Goal: Task Accomplishment & Management: Manage account settings

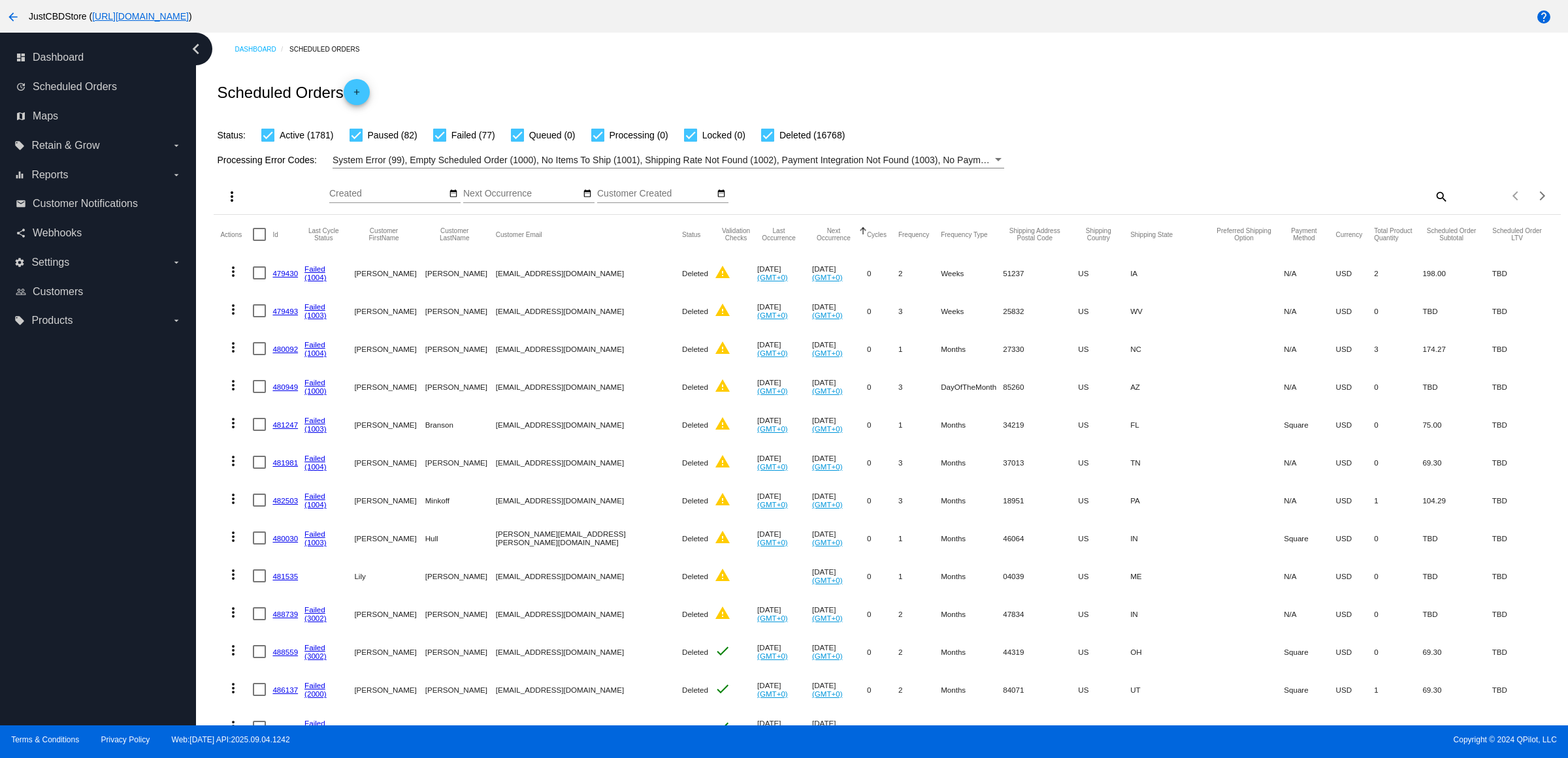
click at [1432, 207] on mat-icon "search" at bounding box center [1440, 196] width 16 height 20
click at [1423, 199] on input "Search" at bounding box center [1280, 194] width 336 height 10
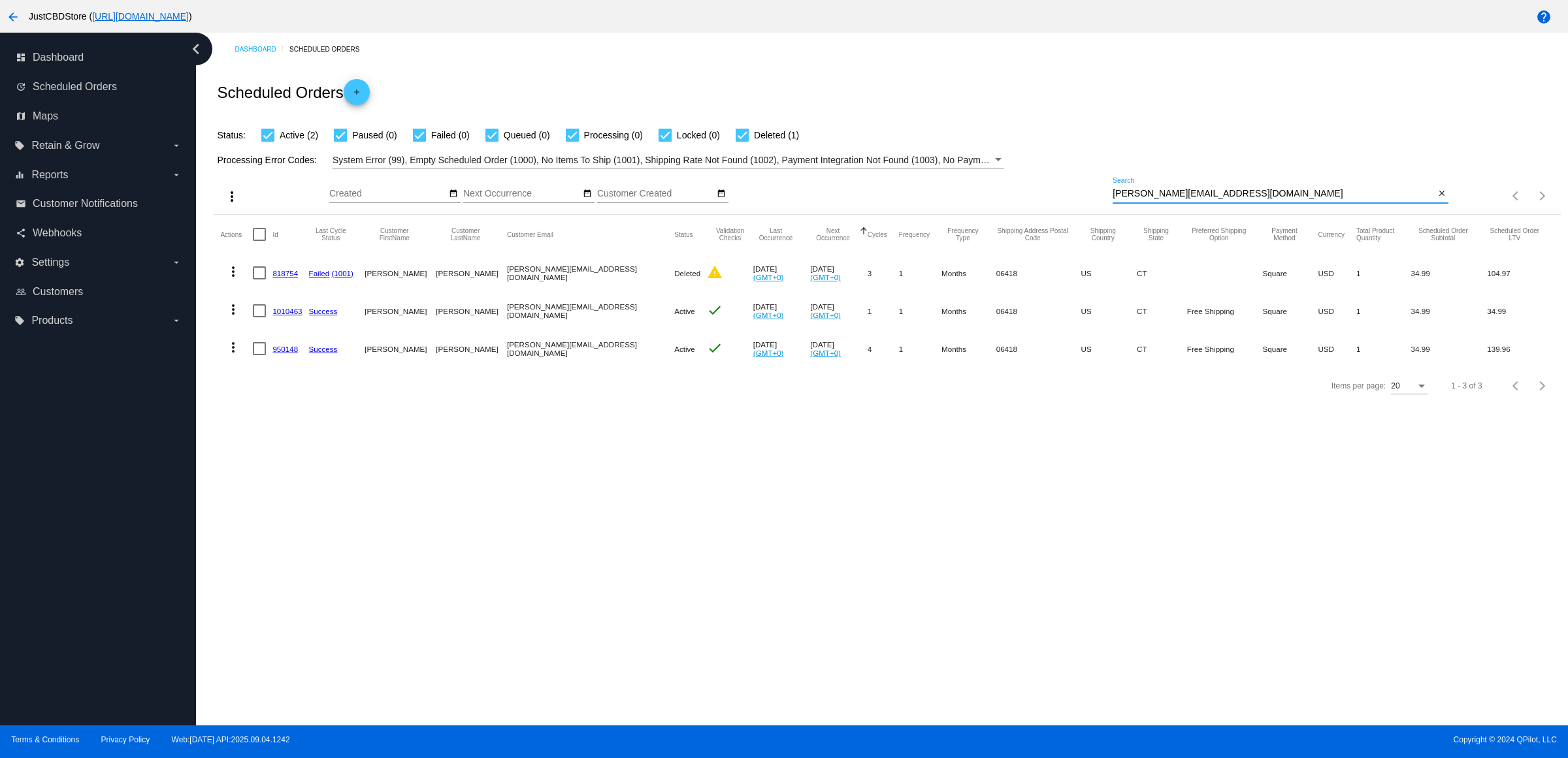
type input "[PERSON_NAME][EMAIL_ADDRESS][DOMAIN_NAME]"
click at [235, 356] on mat-icon "more_vert" at bounding box center [233, 348] width 16 height 16
click at [494, 470] on div at bounding box center [784, 379] width 1568 height 758
click at [296, 353] on link "950148" at bounding box center [285, 350] width 25 height 9
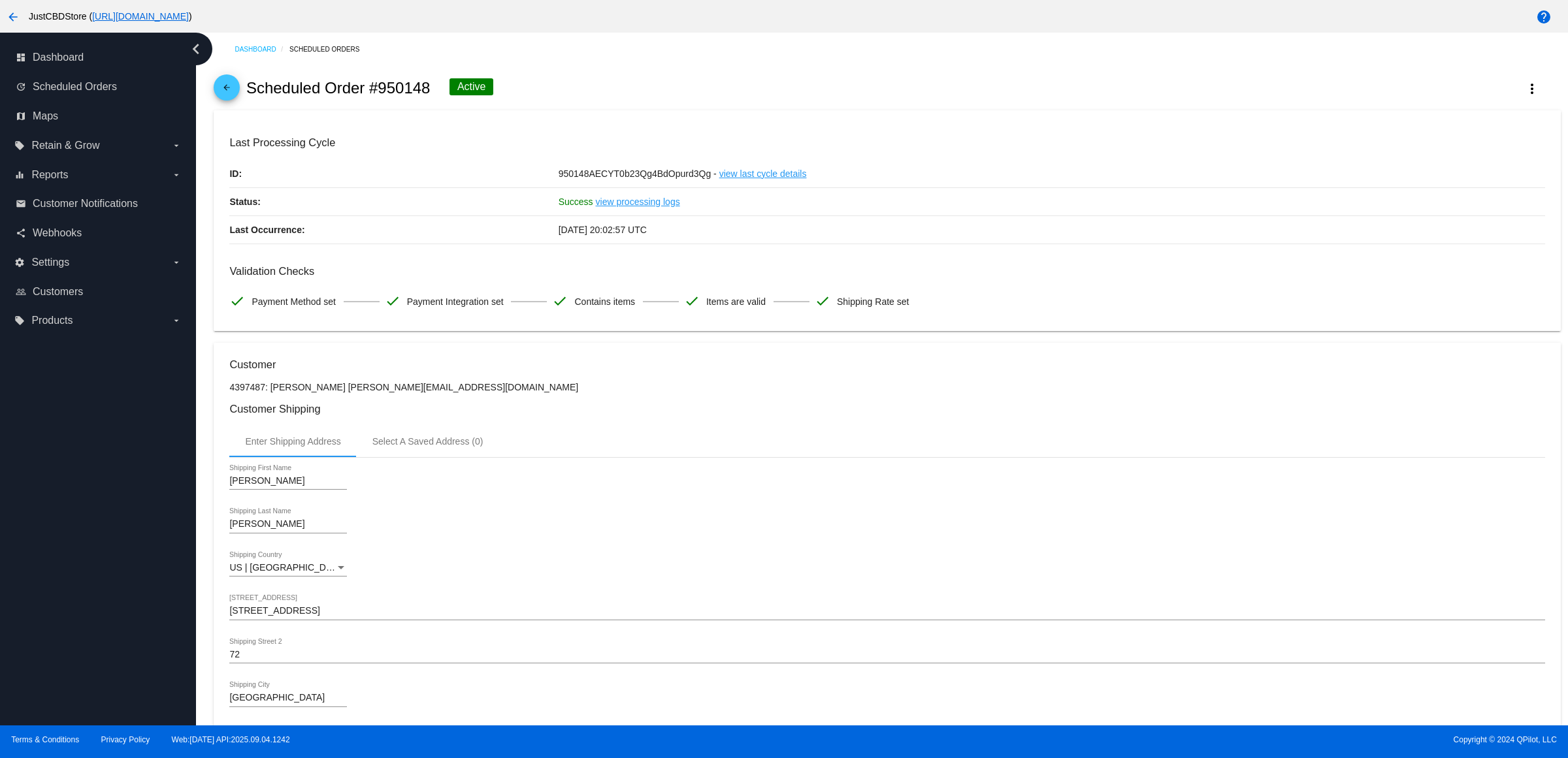
click at [227, 99] on mat-icon "arrow_back" at bounding box center [227, 91] width 16 height 16
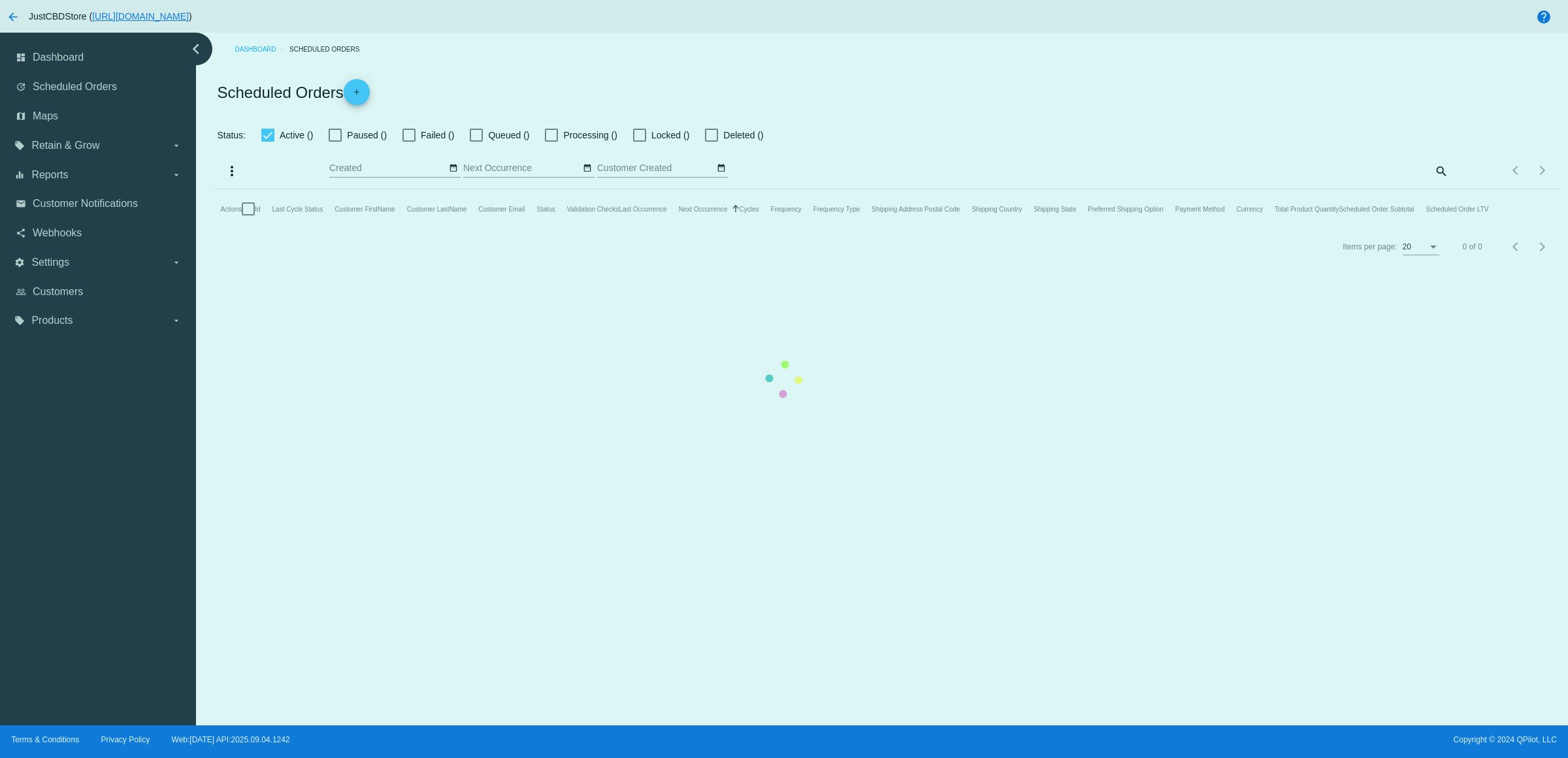
checkbox input "true"
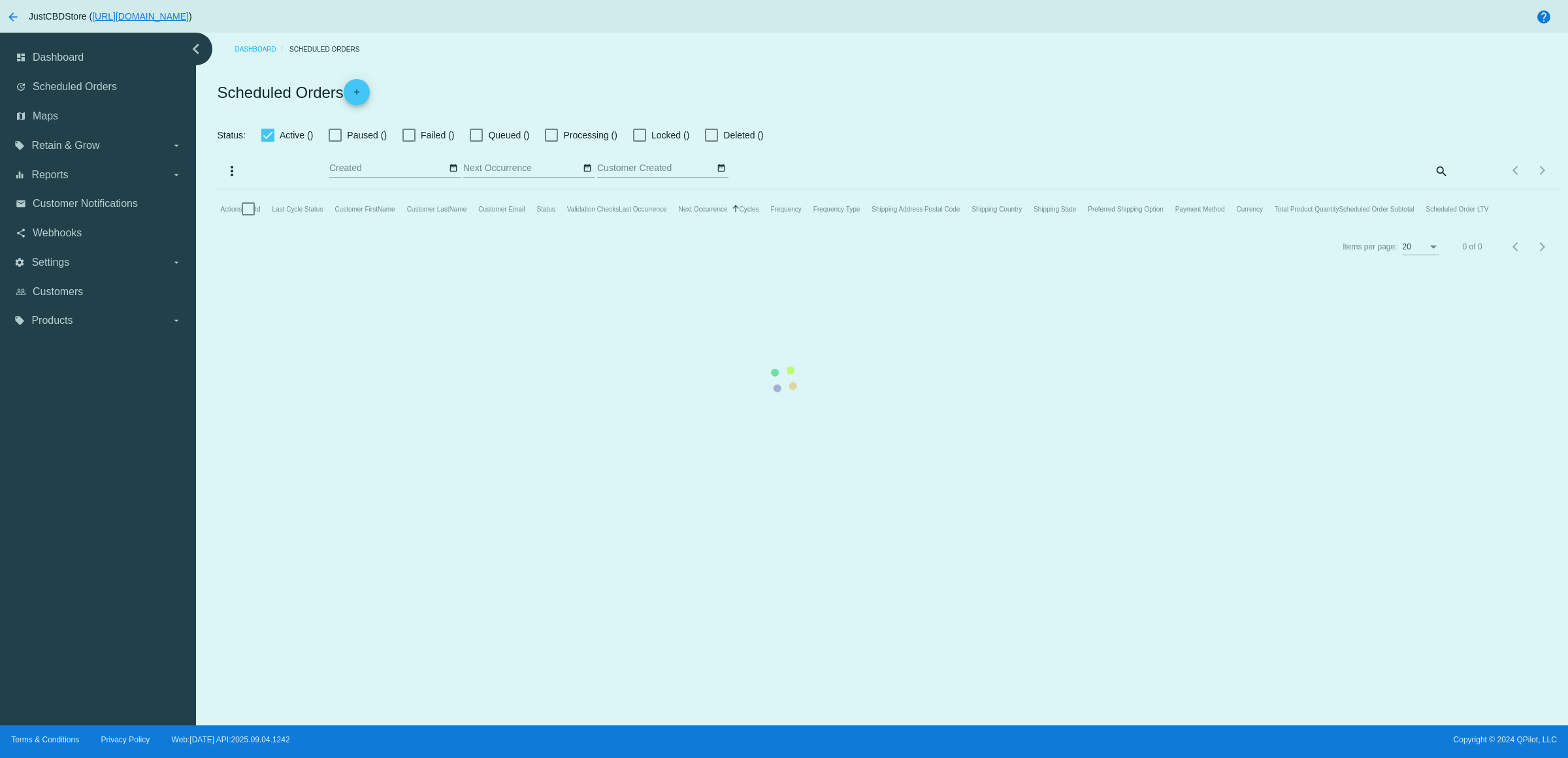
checkbox input "true"
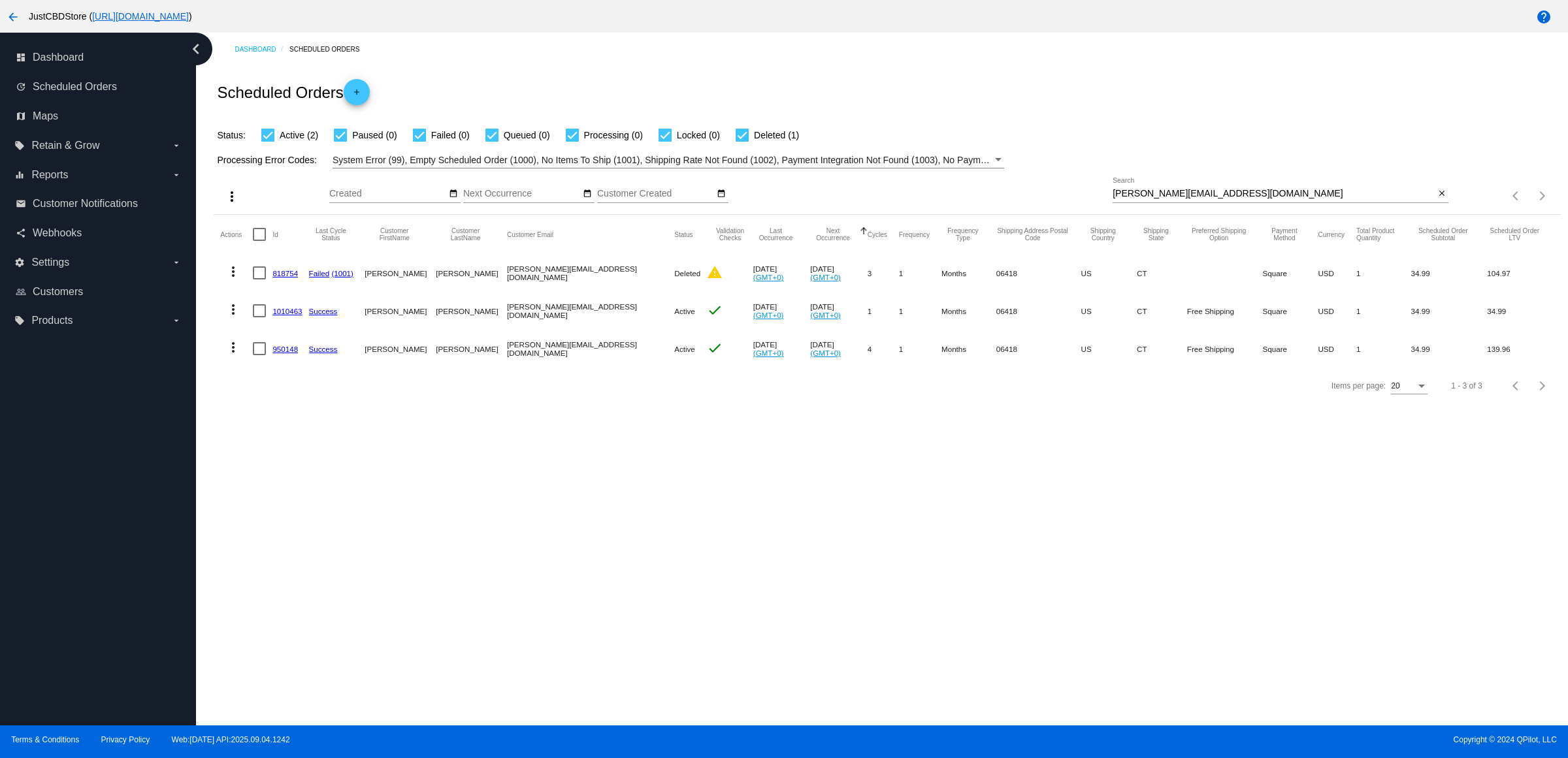
click at [302, 316] on link "1010463" at bounding box center [287, 312] width 29 height 9
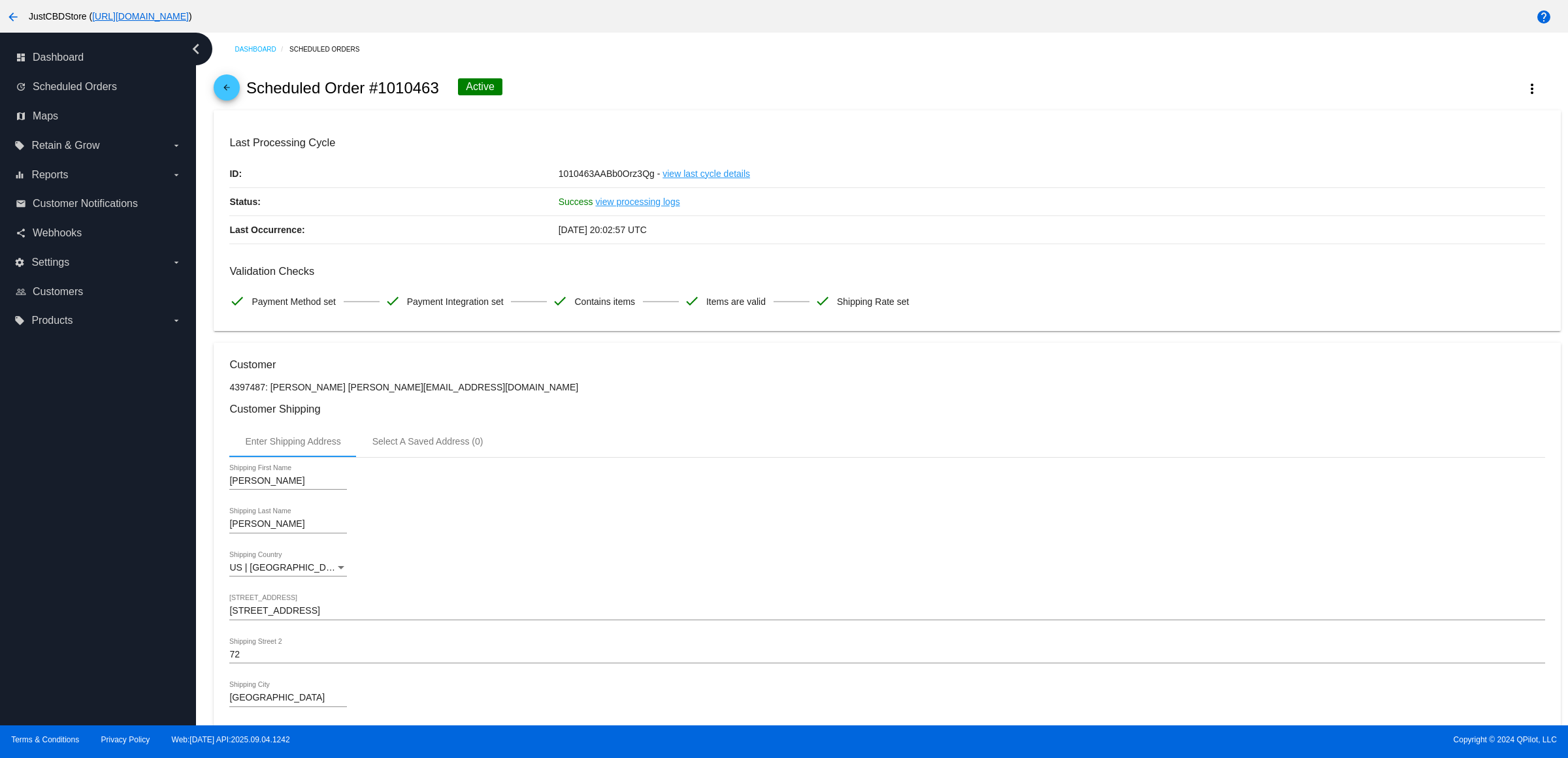
click at [234, 79] on div "arrow_back Scheduled Order #1010463 Active more_vert" at bounding box center [887, 87] width 1346 height 44
click at [235, 99] on mat-icon "arrow_back" at bounding box center [227, 91] width 16 height 16
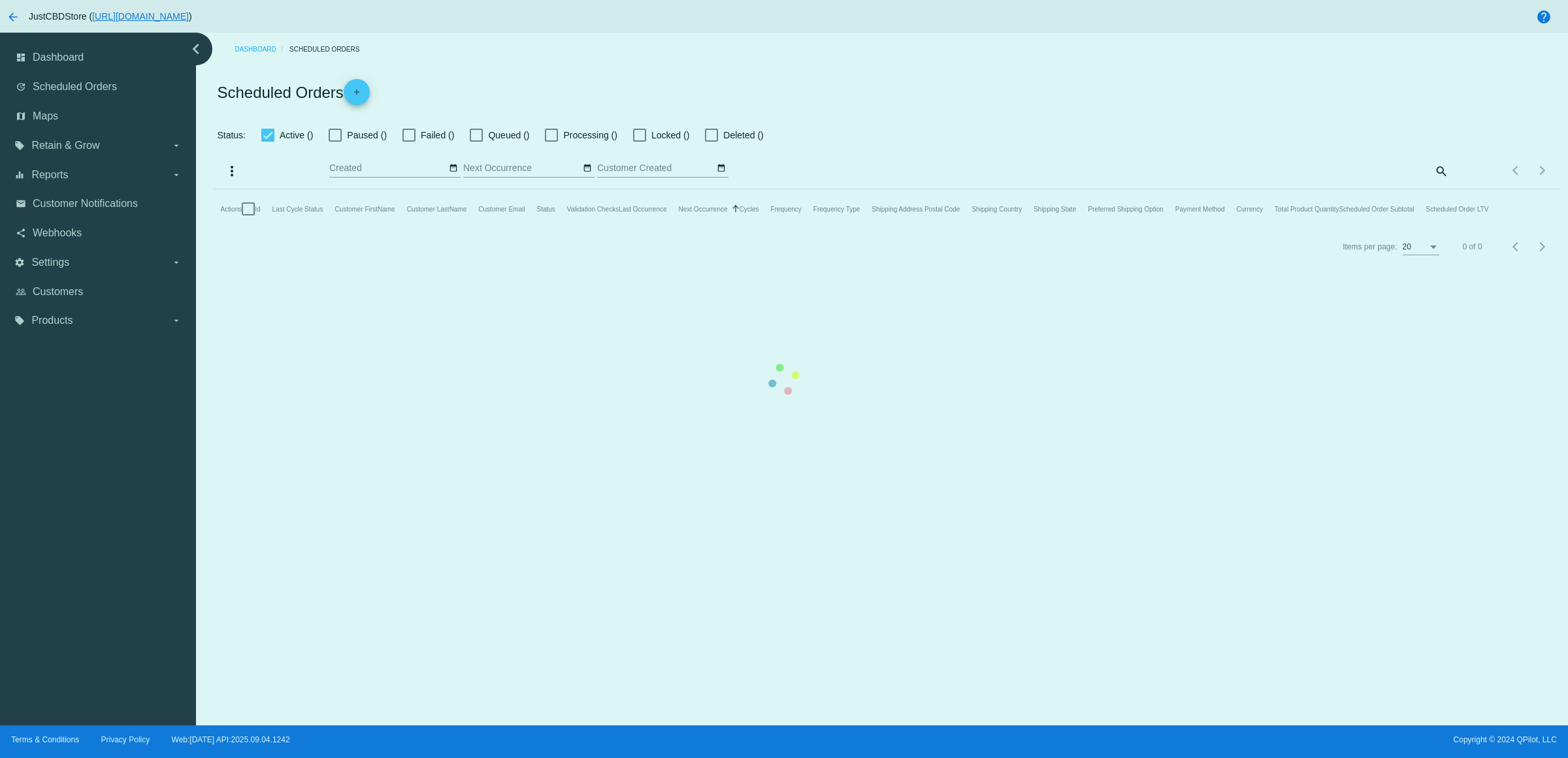
checkbox input "true"
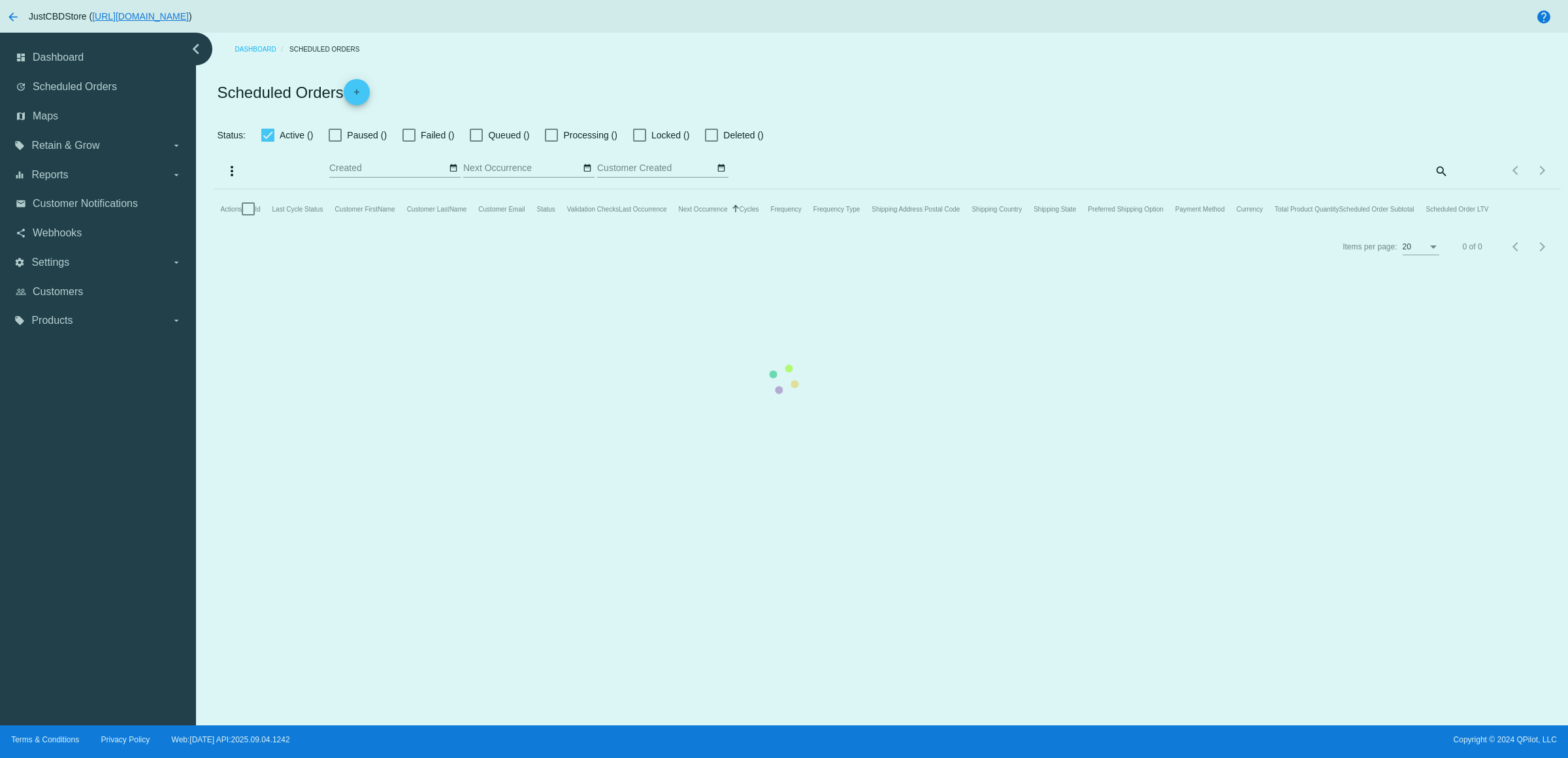
checkbox input "true"
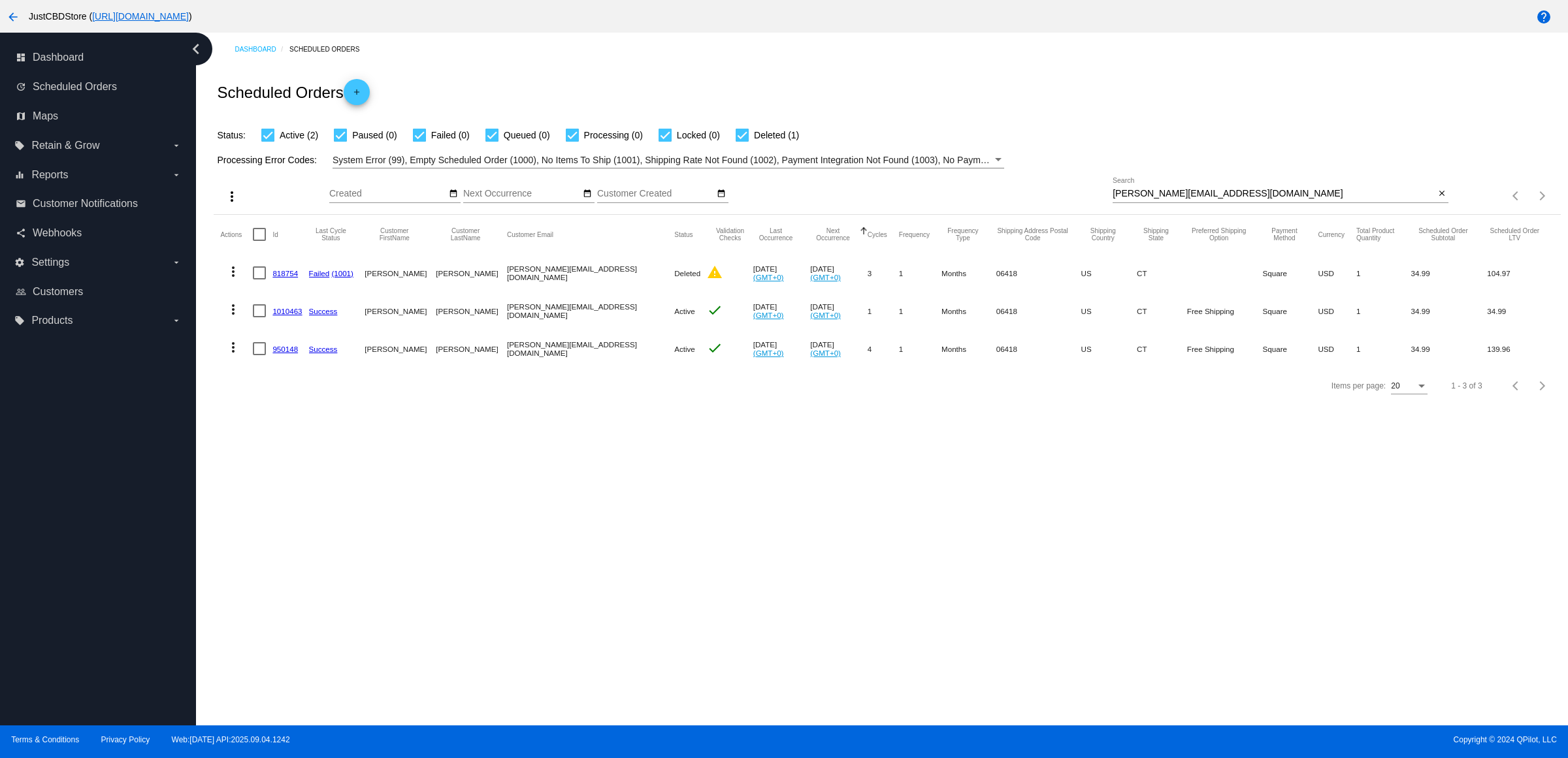
click at [234, 356] on mat-icon "more_vert" at bounding box center [233, 348] width 16 height 16
click at [291, 542] on button "delete Delete" at bounding box center [290, 530] width 130 height 31
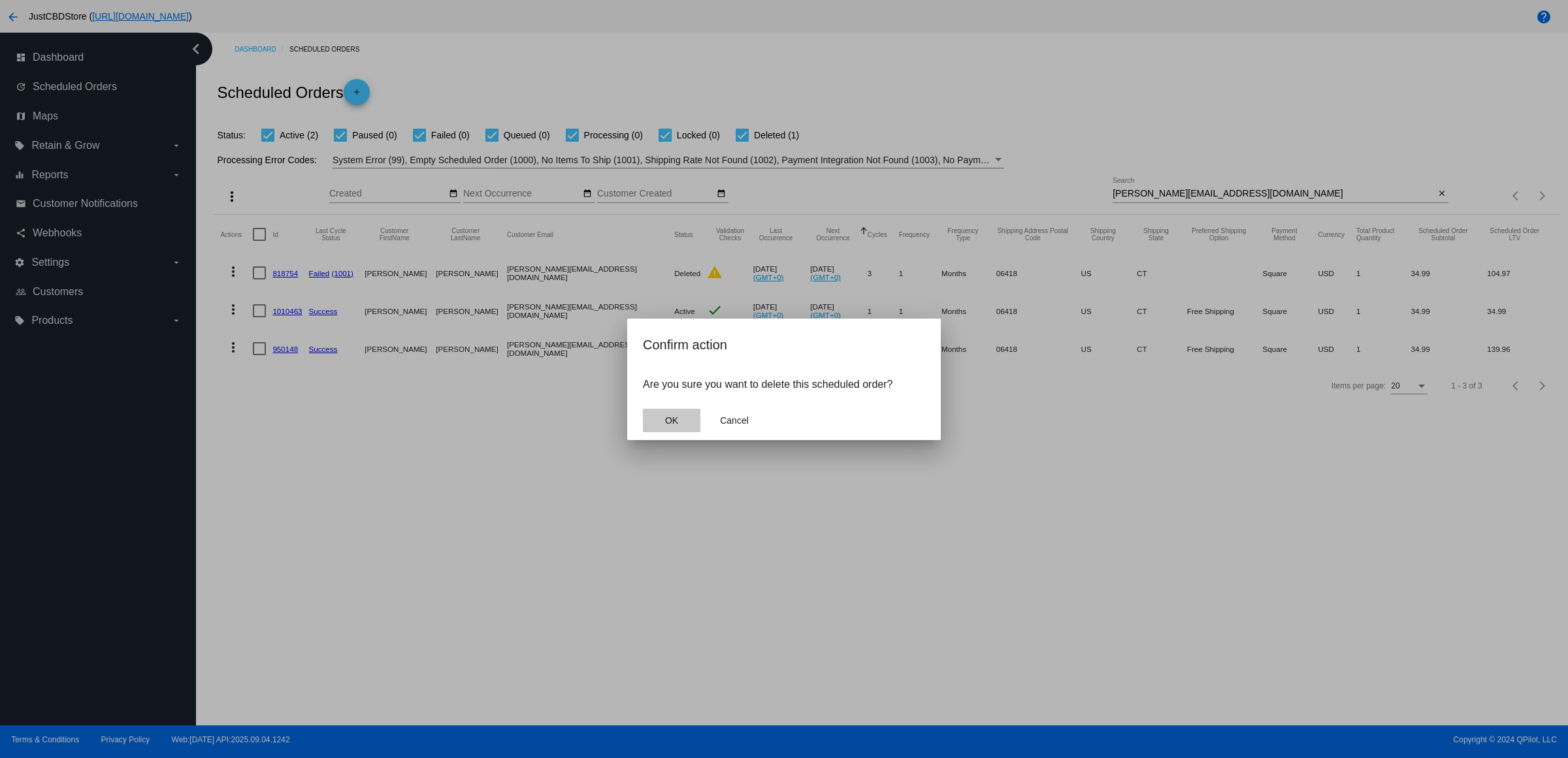
click at [697, 433] on button "OK" at bounding box center [672, 421] width 57 height 23
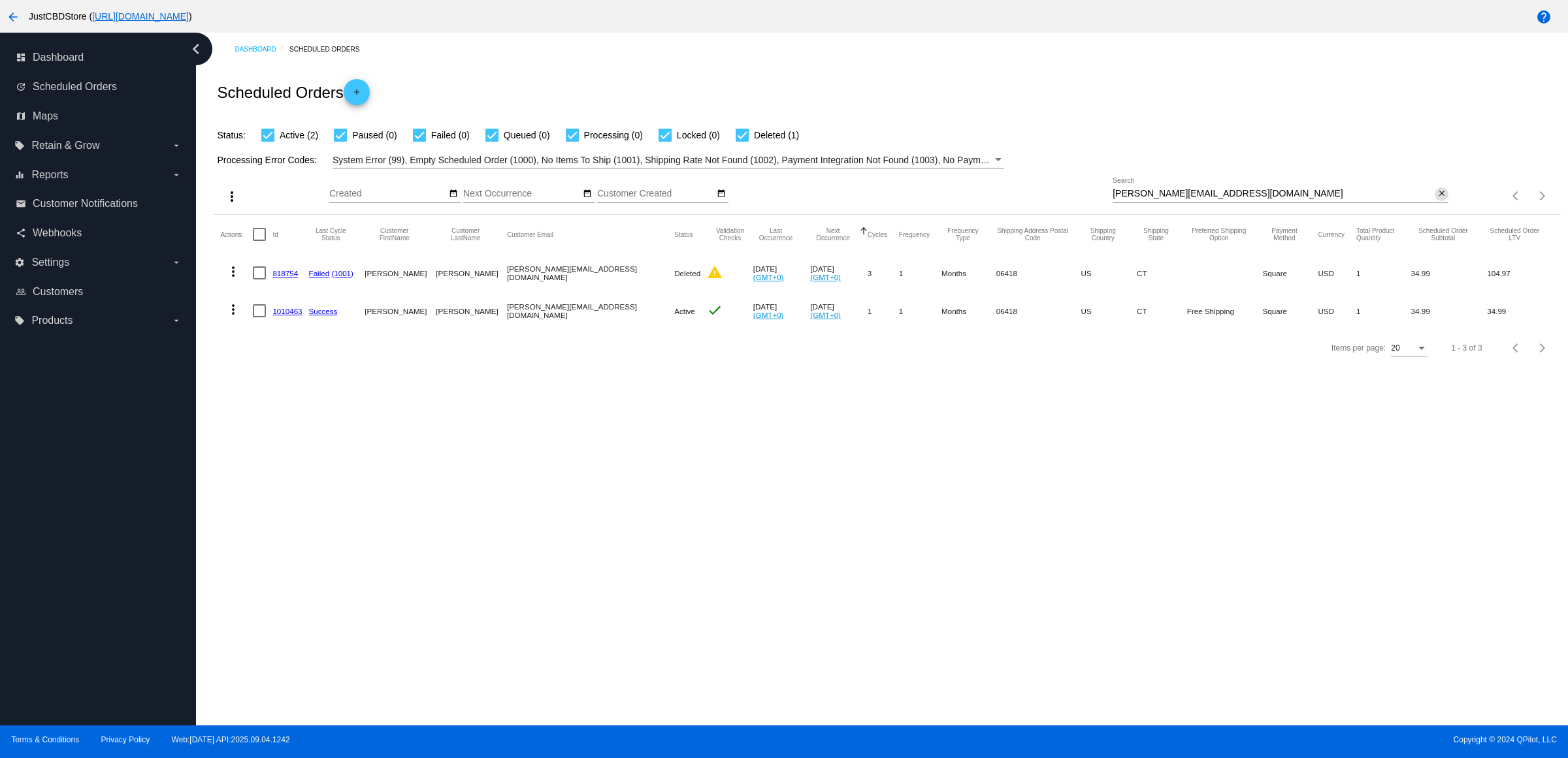
click at [1437, 199] on mat-icon "close" at bounding box center [1442, 194] width 10 height 10
click at [1436, 207] on mat-icon "search" at bounding box center [1440, 196] width 16 height 20
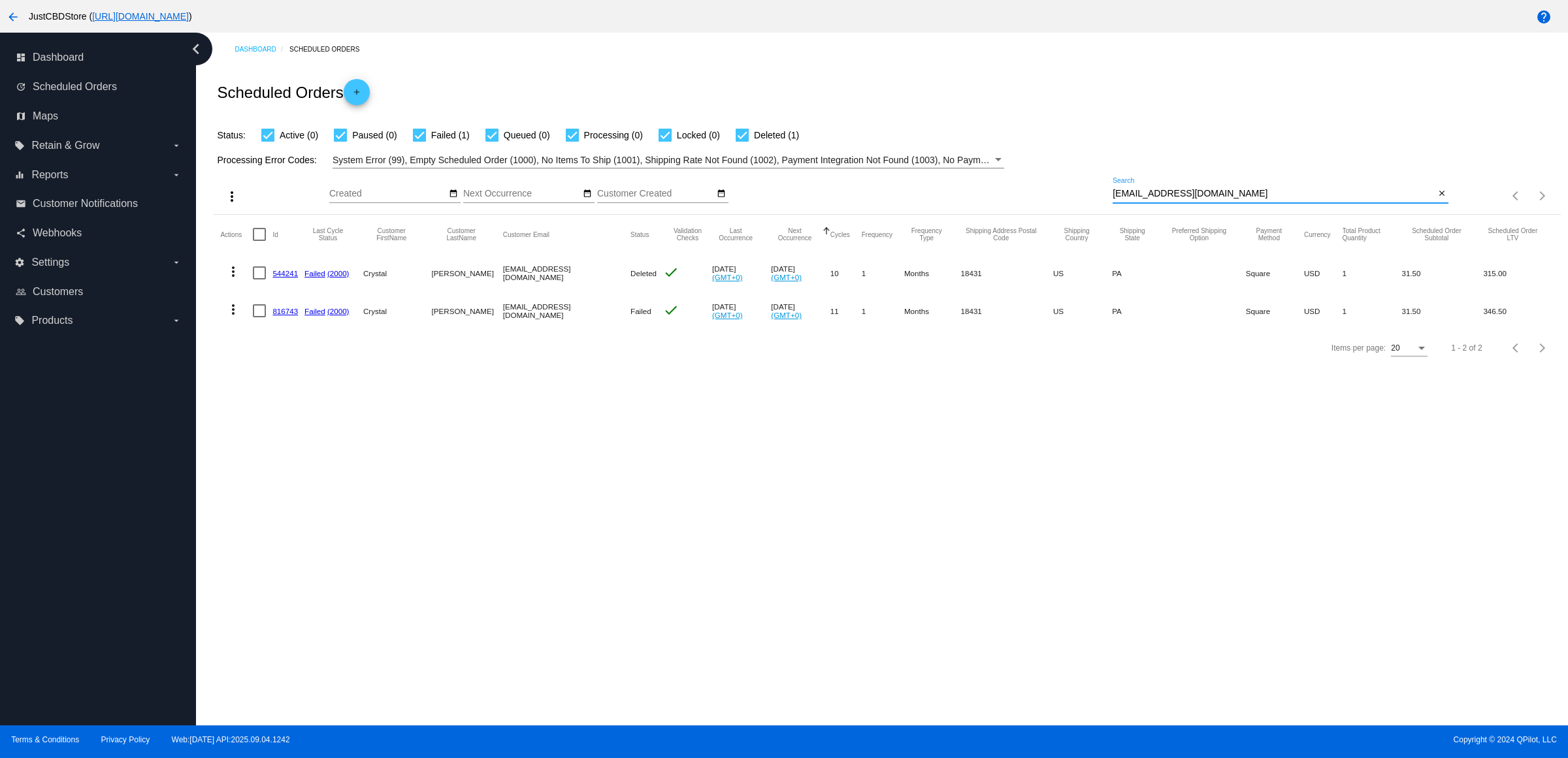
type input "[EMAIL_ADDRESS][DOMAIN_NAME]"
click at [1447, 201] on button "close" at bounding box center [1442, 195] width 14 height 14
click at [1443, 207] on mat-icon "search" at bounding box center [1440, 196] width 16 height 20
type input "[EMAIL_ADDRESS][DOMAIN_NAME]"
click at [239, 279] on mat-icon "more_vert" at bounding box center [233, 272] width 16 height 16
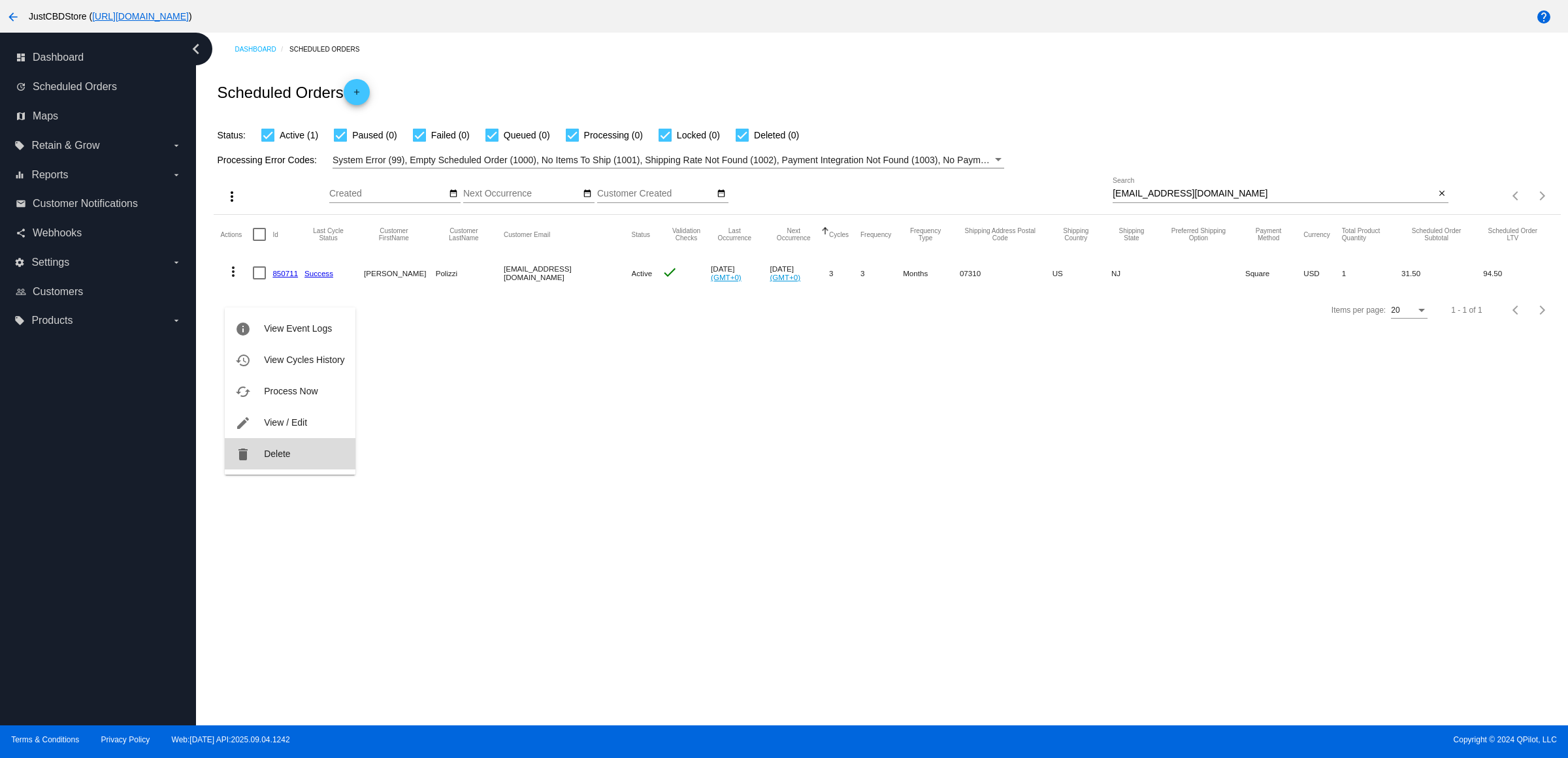
click at [281, 455] on span "Delete" at bounding box center [277, 454] width 26 height 10
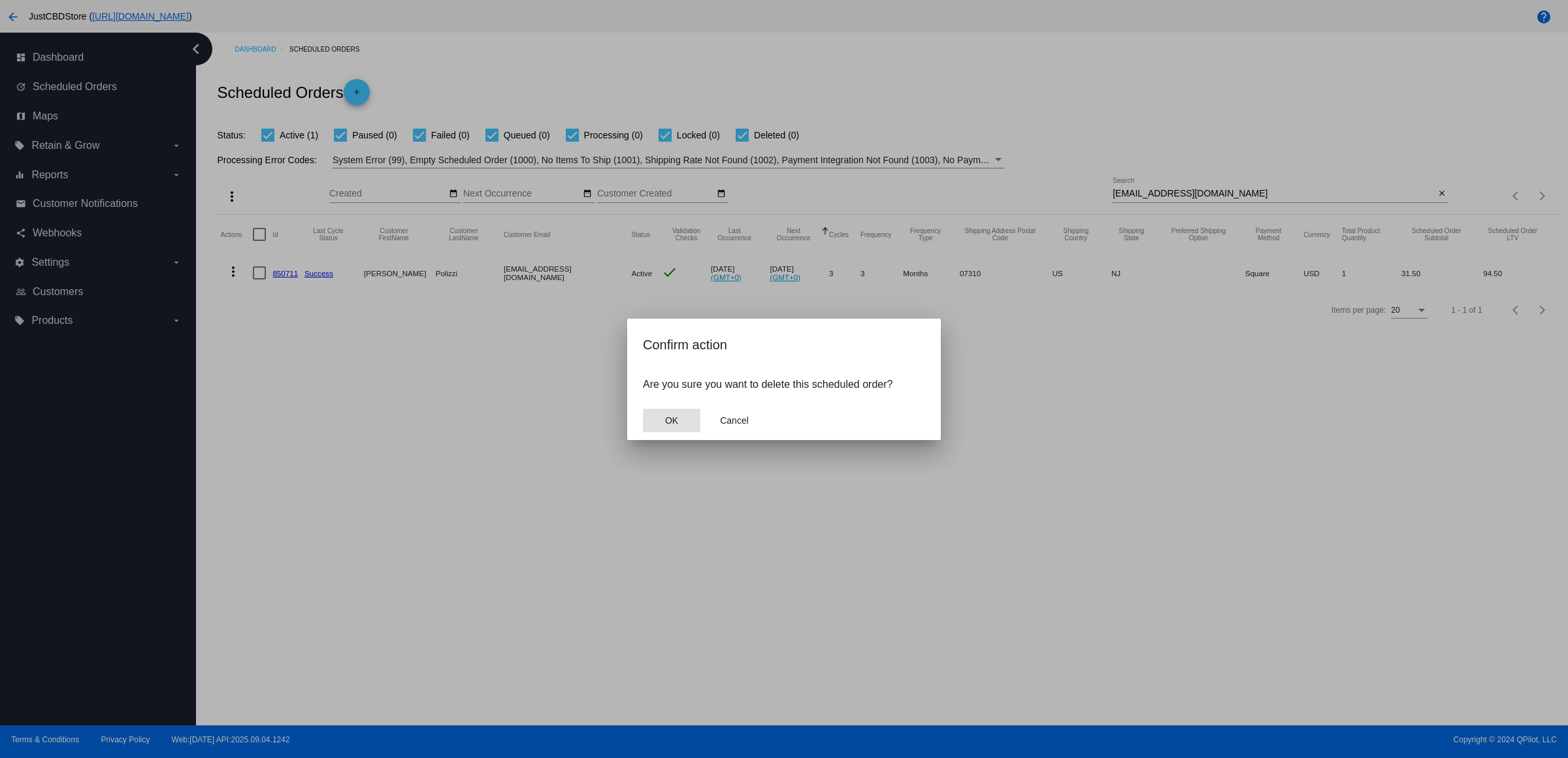
click at [688, 432] on button "OK" at bounding box center [672, 421] width 57 height 23
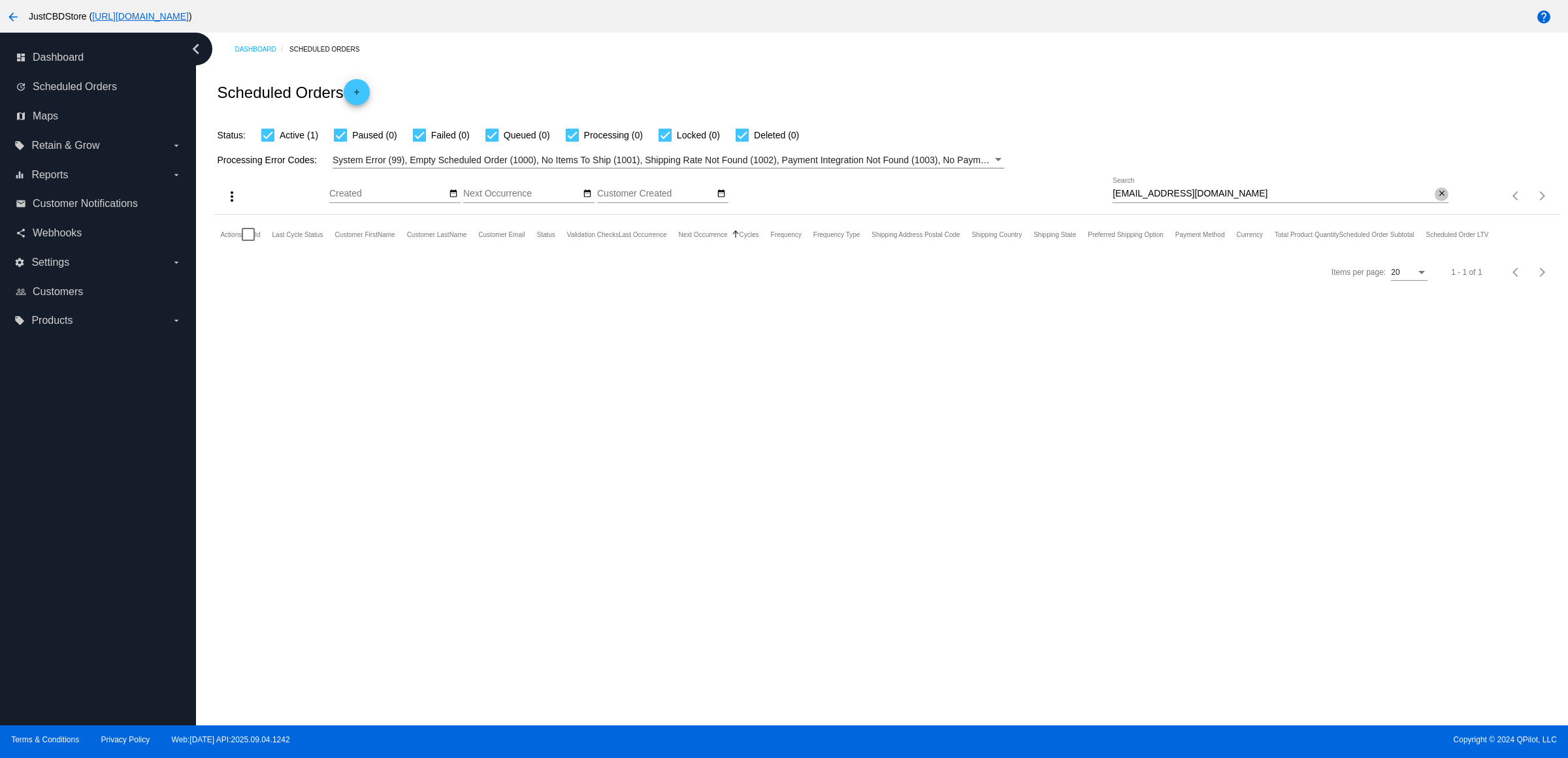
click at [1437, 199] on mat-icon "close" at bounding box center [1442, 194] width 10 height 10
click at [1435, 199] on input "Search" at bounding box center [1280, 194] width 336 height 10
paste input "[EMAIL_ADDRESS][DOMAIN_NAME]"
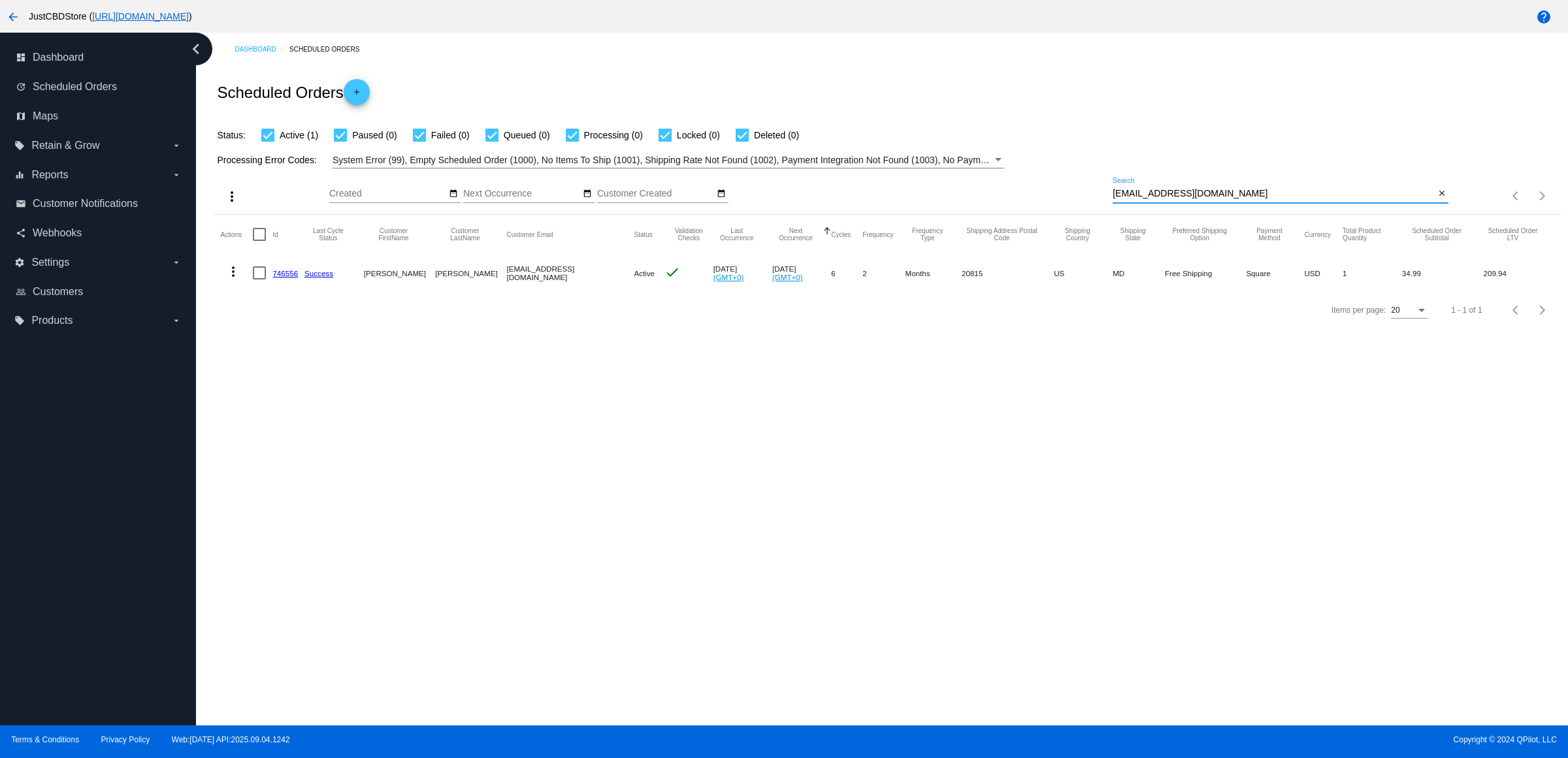
type input "[EMAIL_ADDRESS][DOMAIN_NAME]"
click at [241, 279] on mat-icon "more_vert" at bounding box center [233, 272] width 16 height 16
click at [504, 369] on div at bounding box center [784, 379] width 1568 height 758
click at [292, 278] on link "746556" at bounding box center [285, 273] width 25 height 9
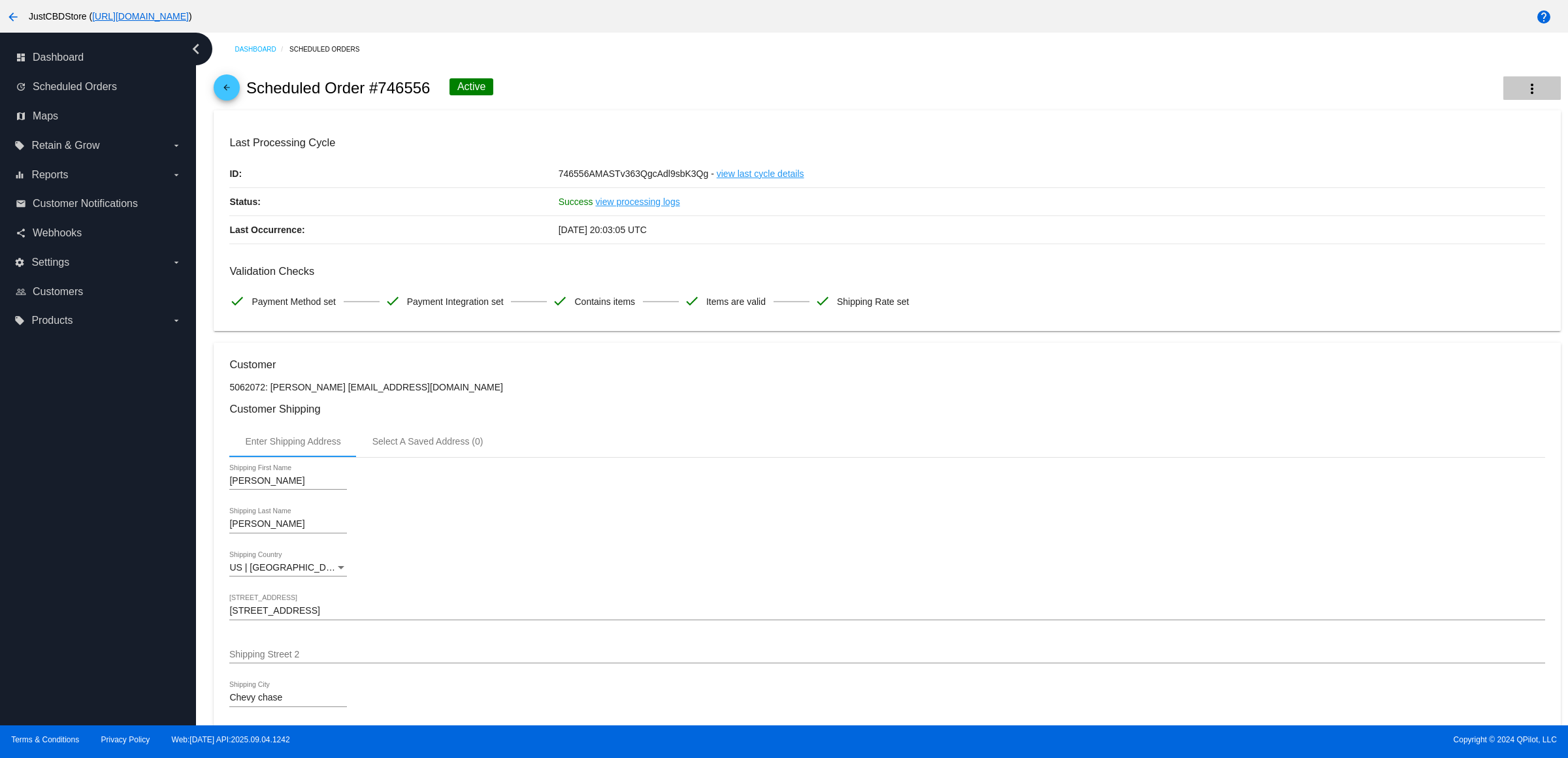
click at [1507, 89] on button "more_vert" at bounding box center [1532, 87] width 57 height 23
click at [1457, 110] on button "info View Event Logs" at bounding box center [1454, 102] width 183 height 31
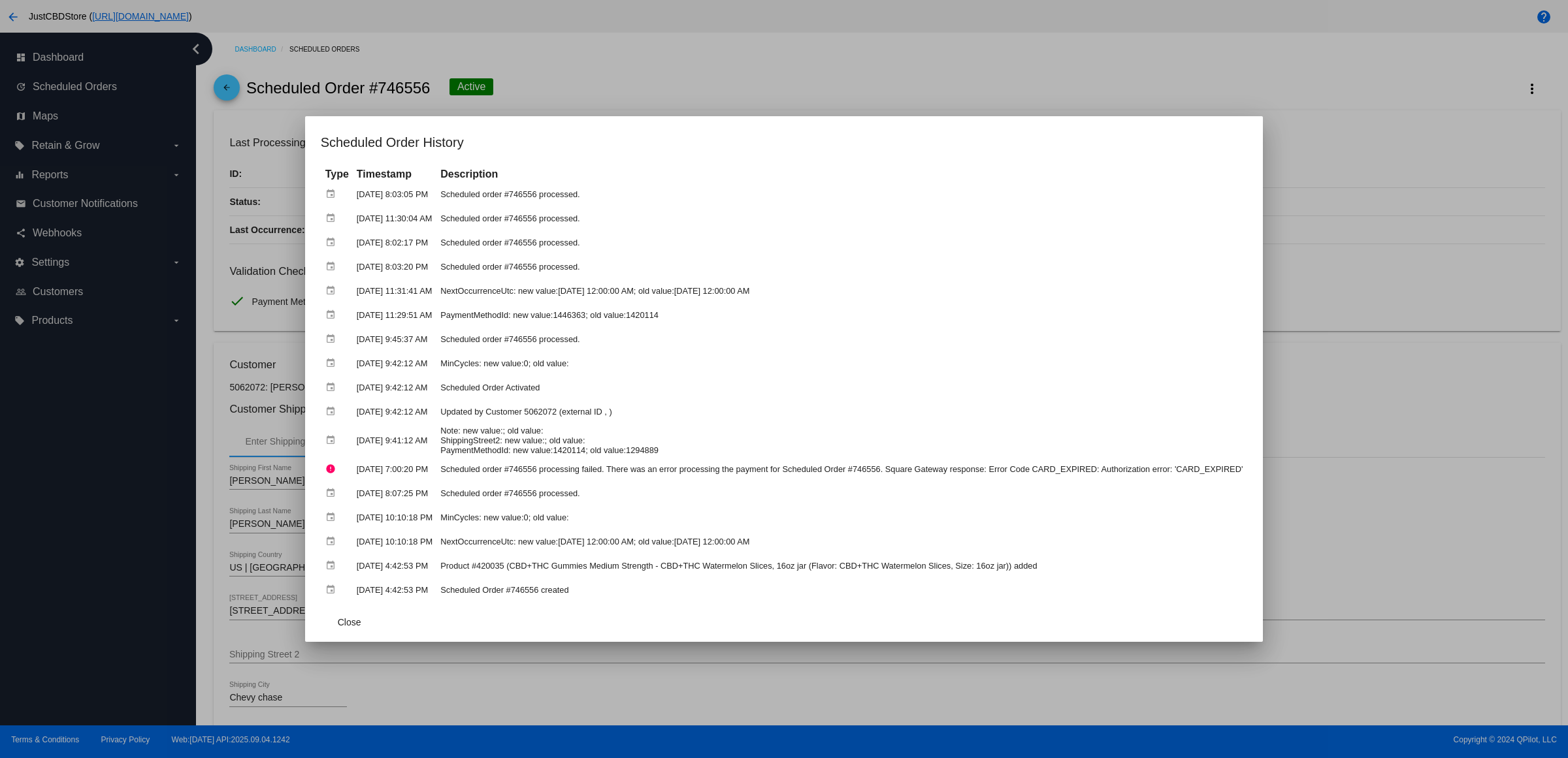
click at [684, 74] on div at bounding box center [784, 379] width 1568 height 758
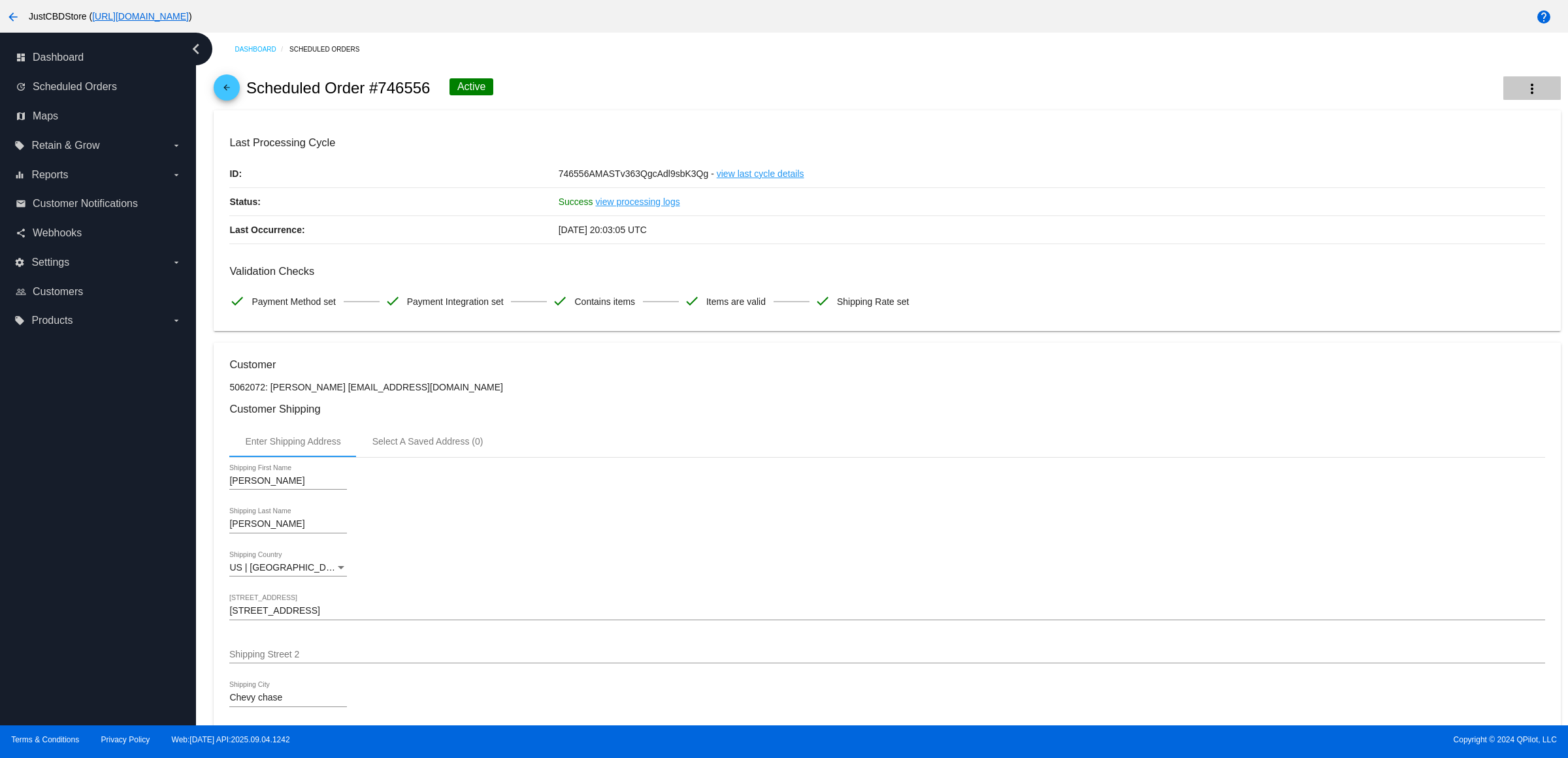
click at [1503, 92] on button "more_vert" at bounding box center [1532, 87] width 57 height 23
click at [1489, 109] on button "info View Event Logs" at bounding box center [1454, 102] width 183 height 31
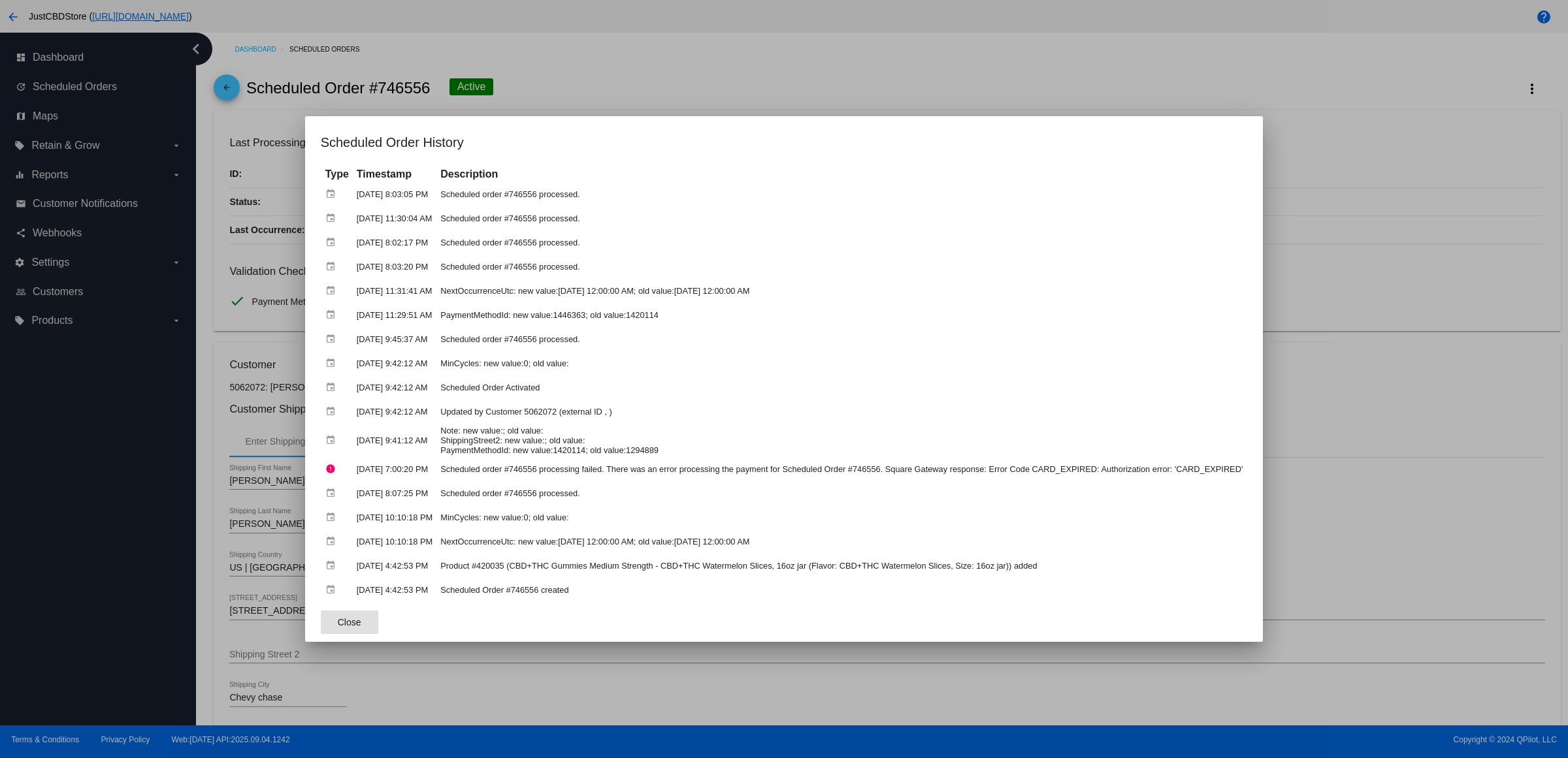
click at [716, 90] on div at bounding box center [784, 379] width 1568 height 758
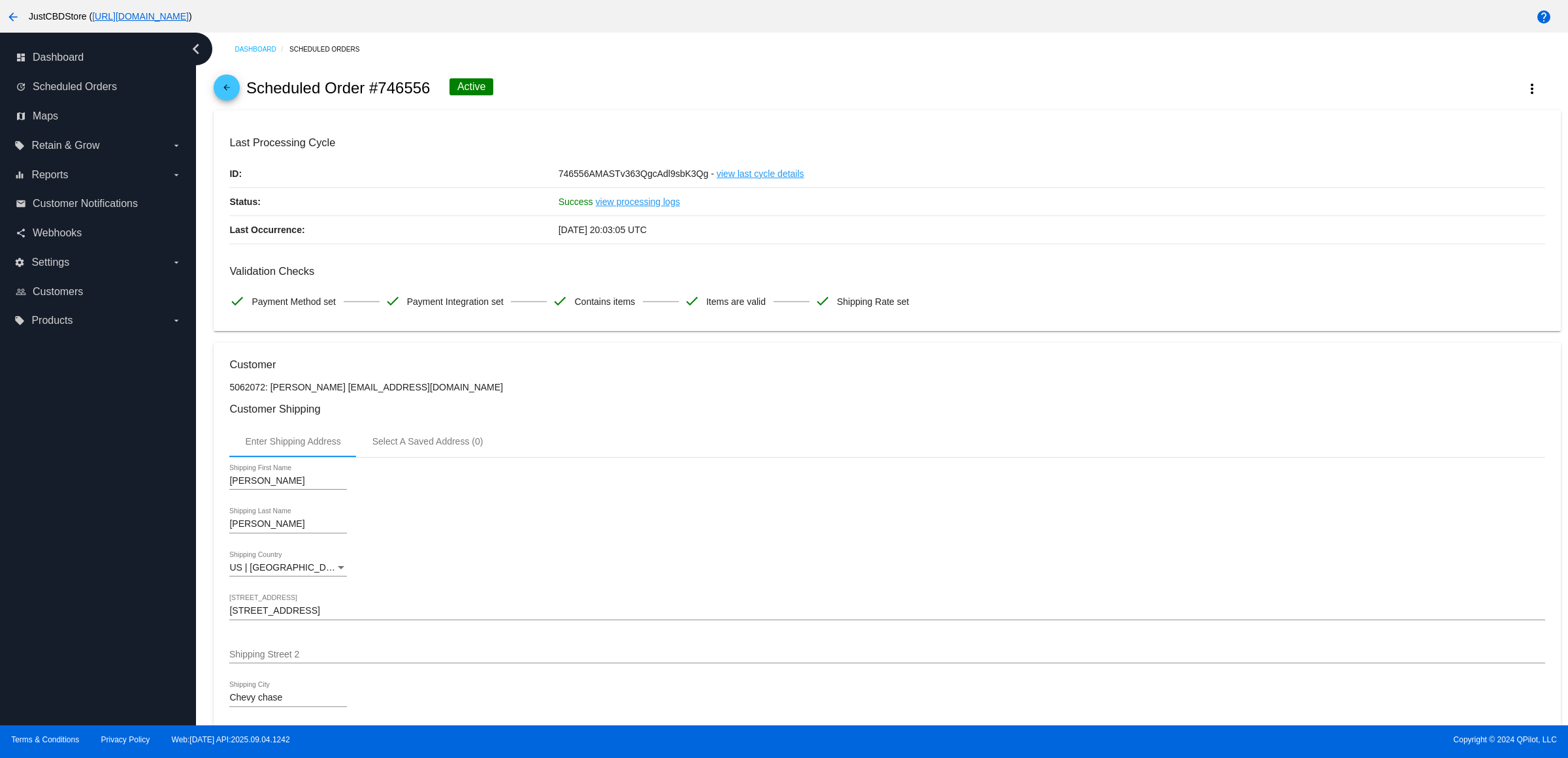
click at [232, 95] on mat-icon "arrow_back" at bounding box center [227, 91] width 16 height 16
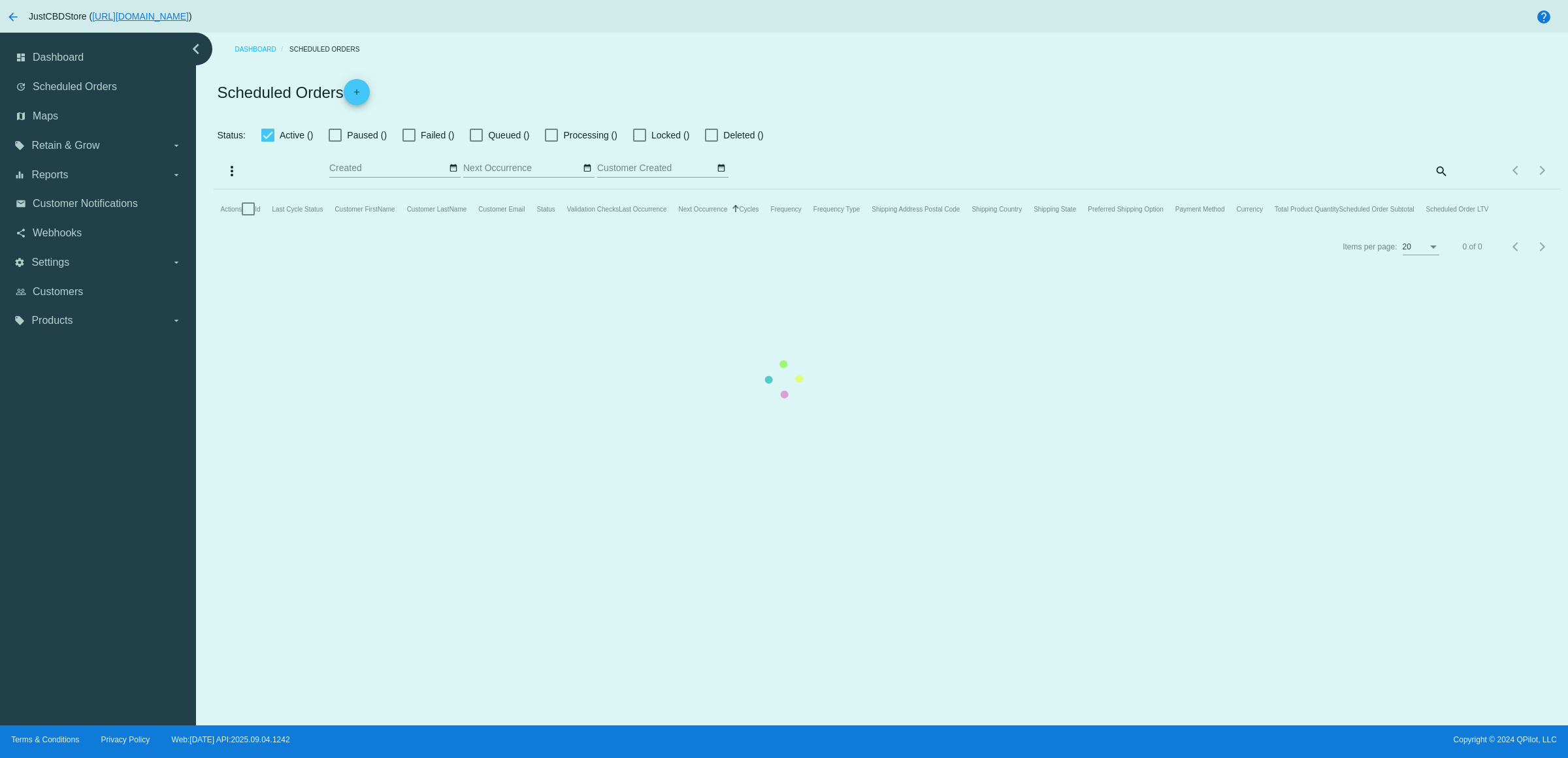
checkbox input "true"
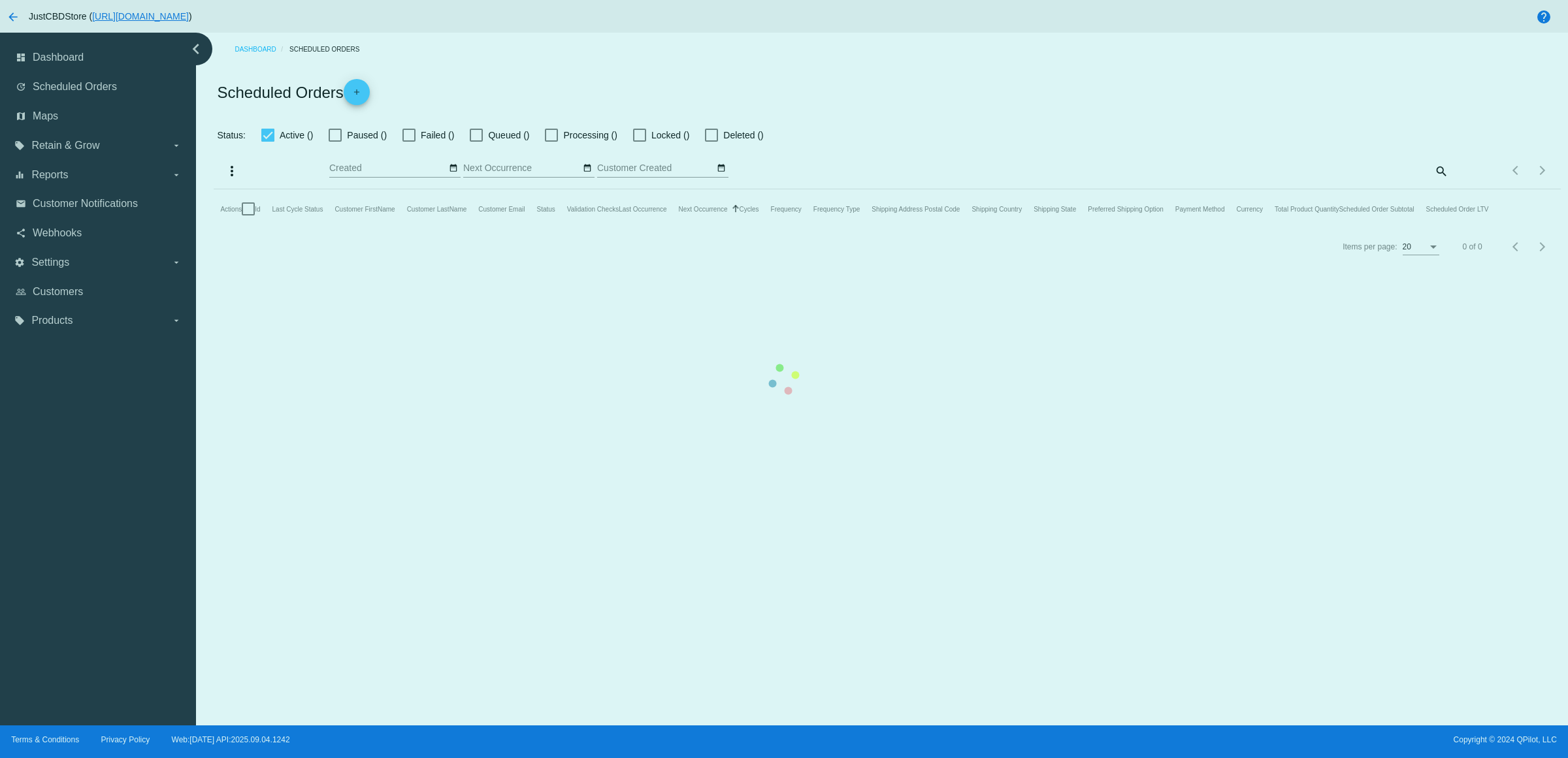
checkbox input "true"
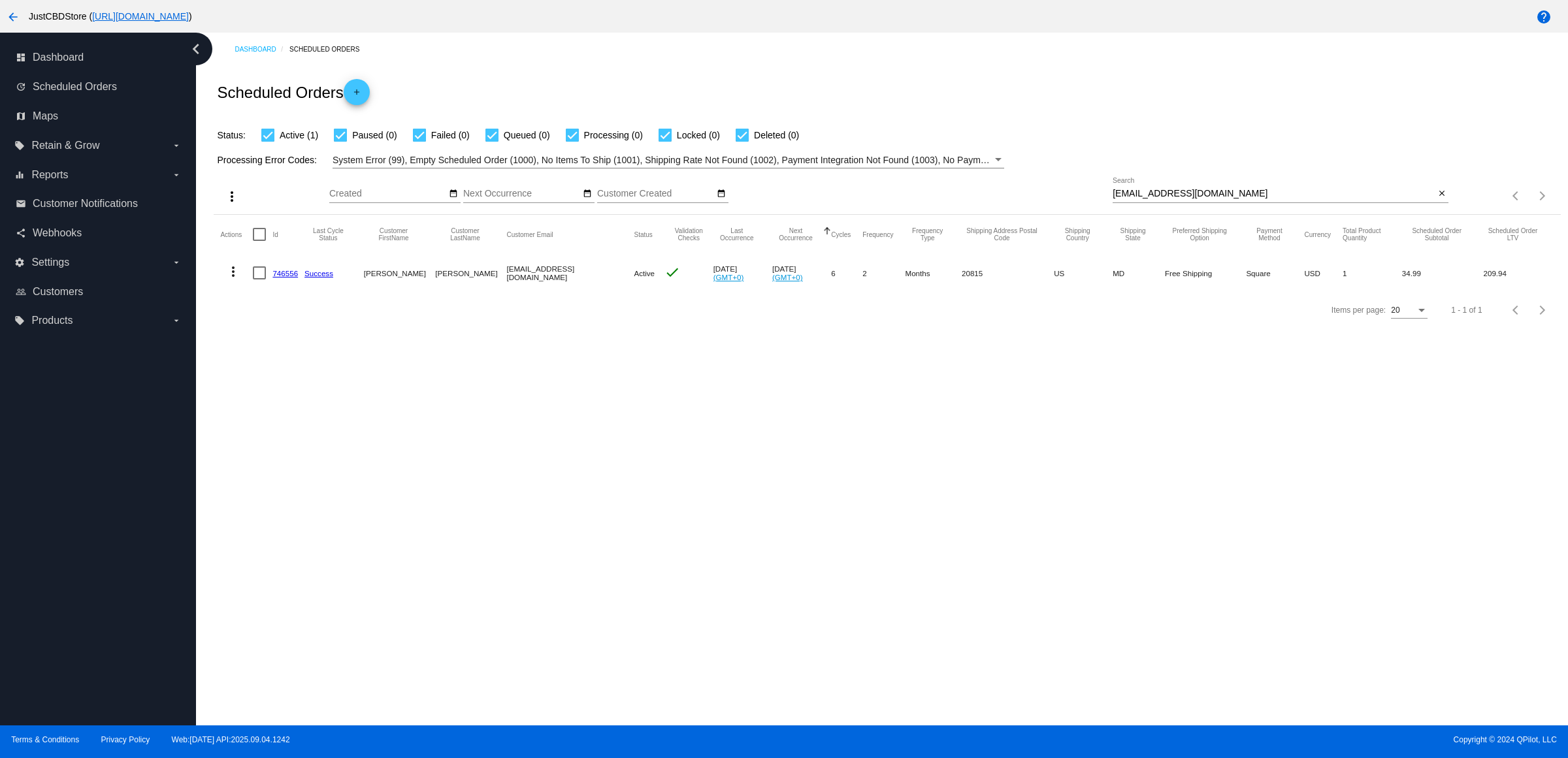
click at [237, 279] on mat-icon "more_vert" at bounding box center [233, 272] width 16 height 16
click at [329, 325] on span "View Event Logs" at bounding box center [298, 329] width 68 height 10
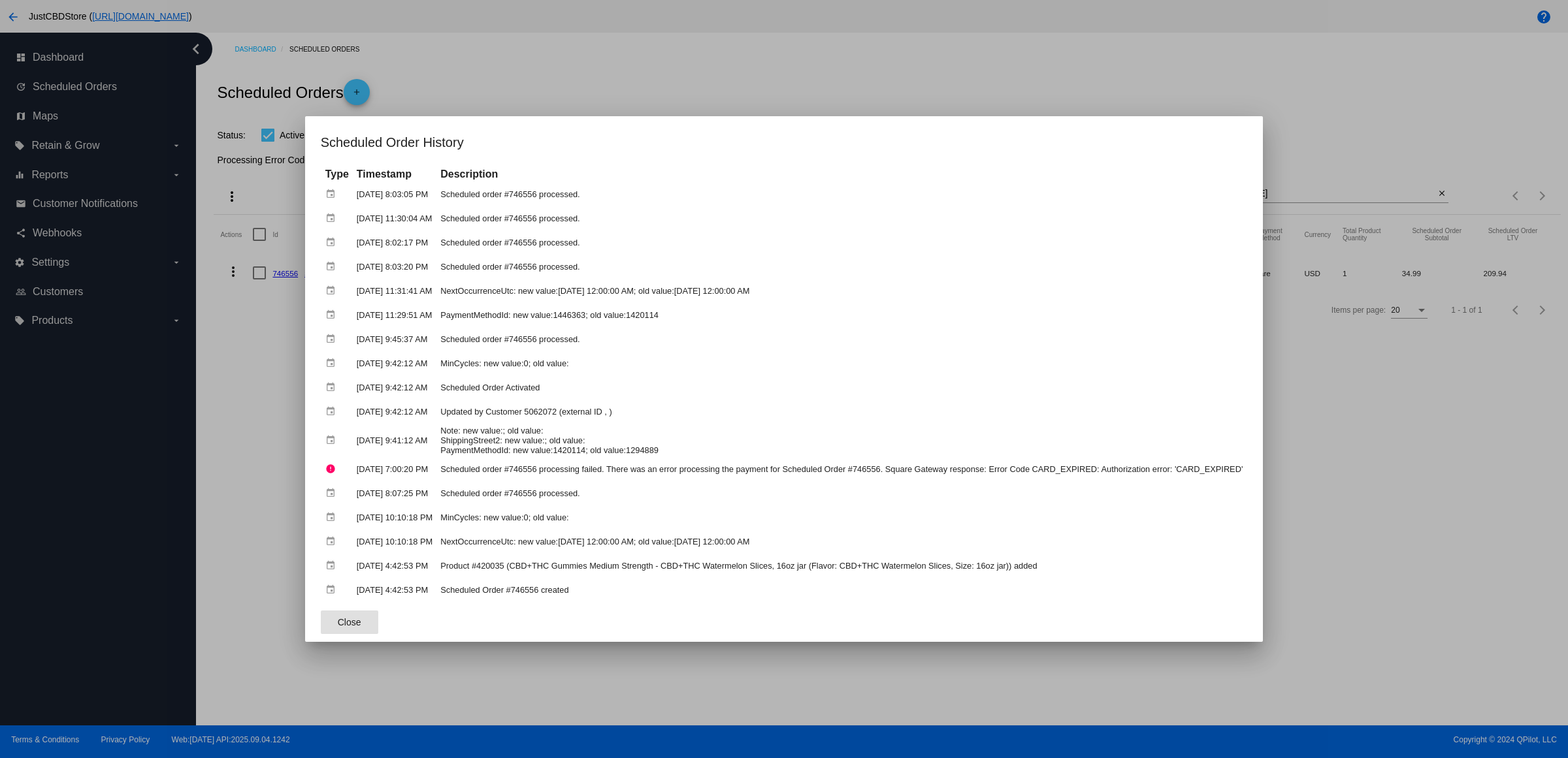
click at [987, 88] on div at bounding box center [784, 379] width 1568 height 758
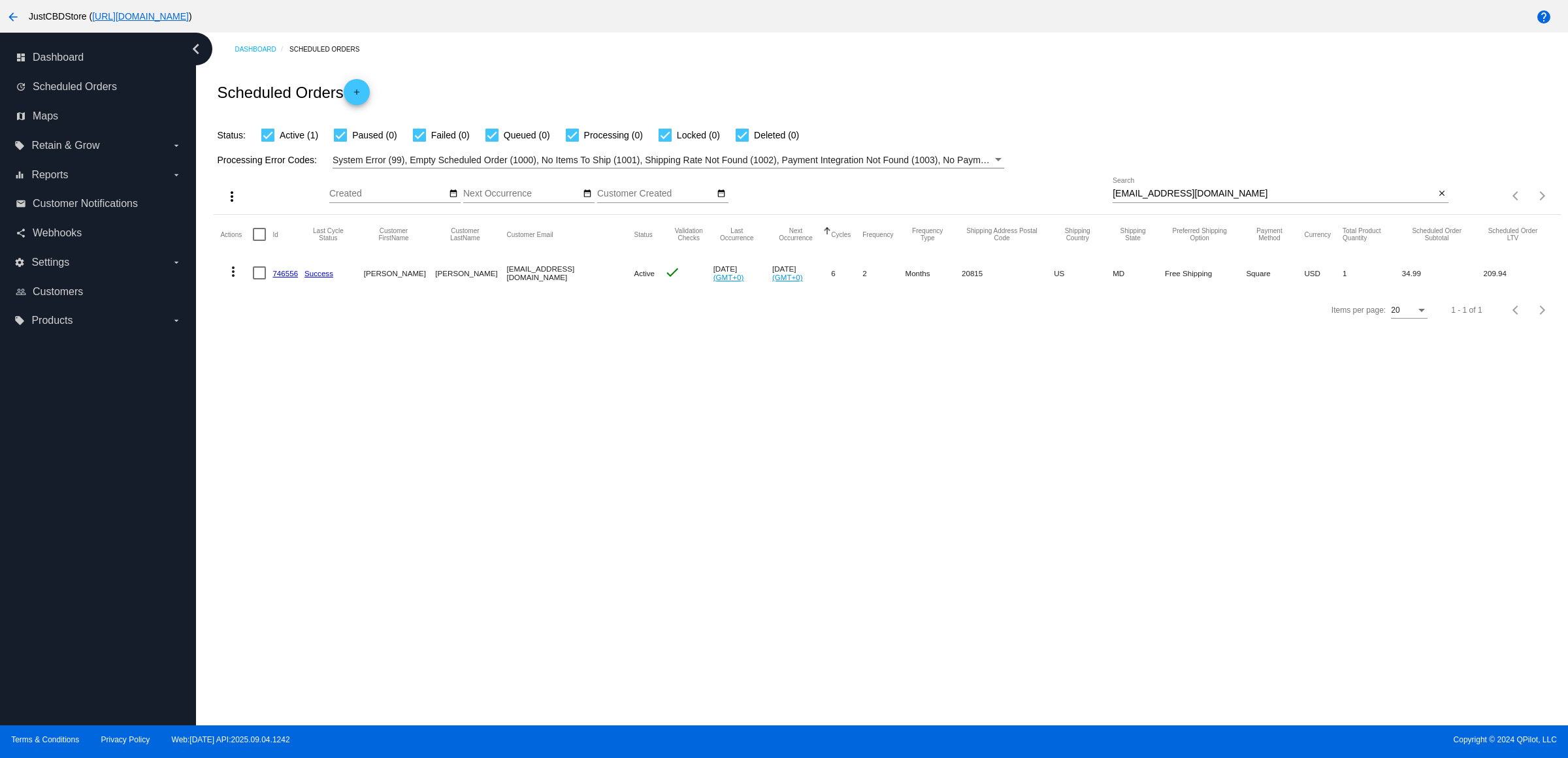
click at [247, 284] on button "more_vert" at bounding box center [233, 270] width 26 height 26
click at [313, 459] on button "delete Delete" at bounding box center [290, 453] width 130 height 31
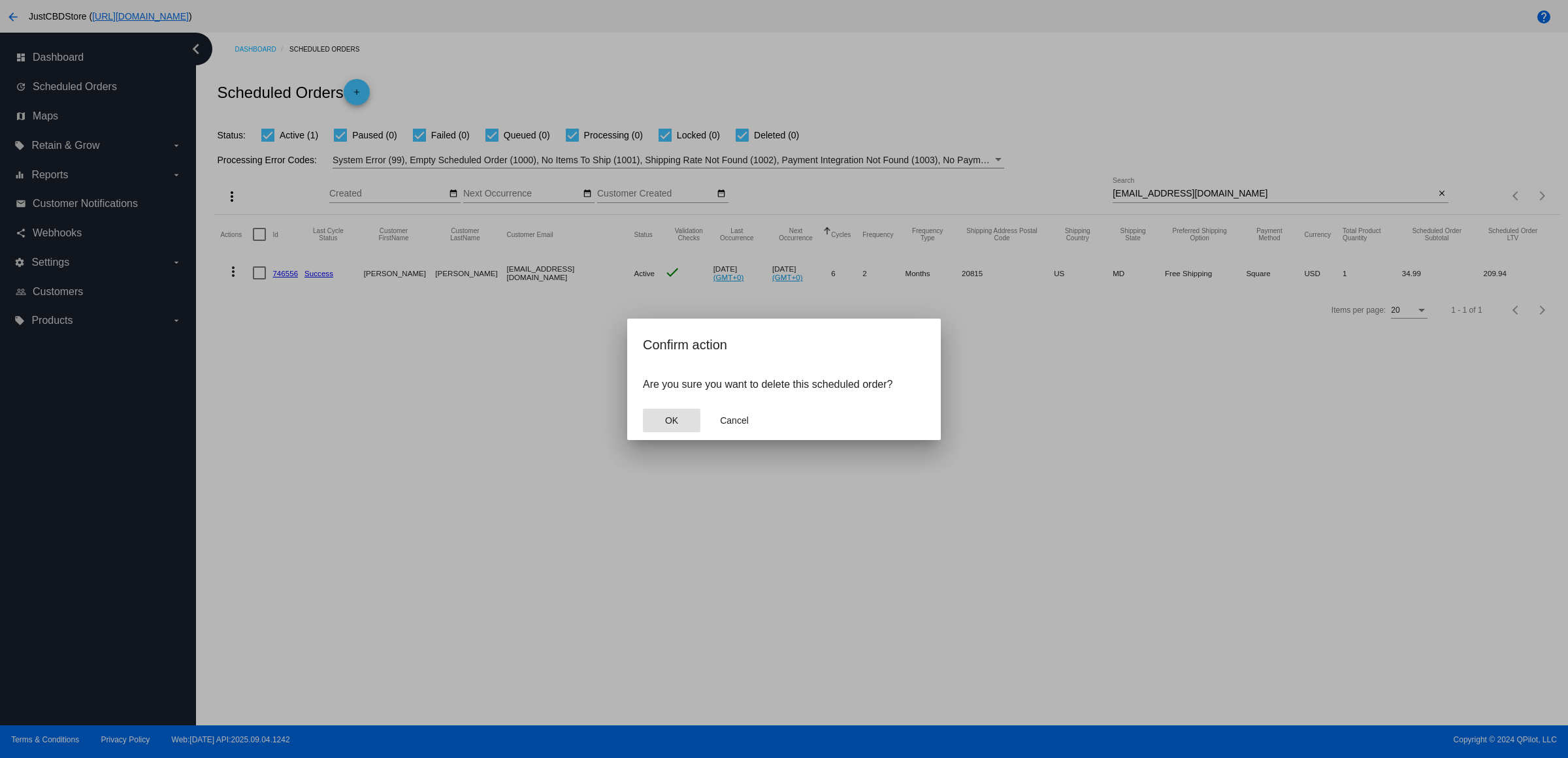
click at [670, 425] on button "OK" at bounding box center [672, 421] width 57 height 23
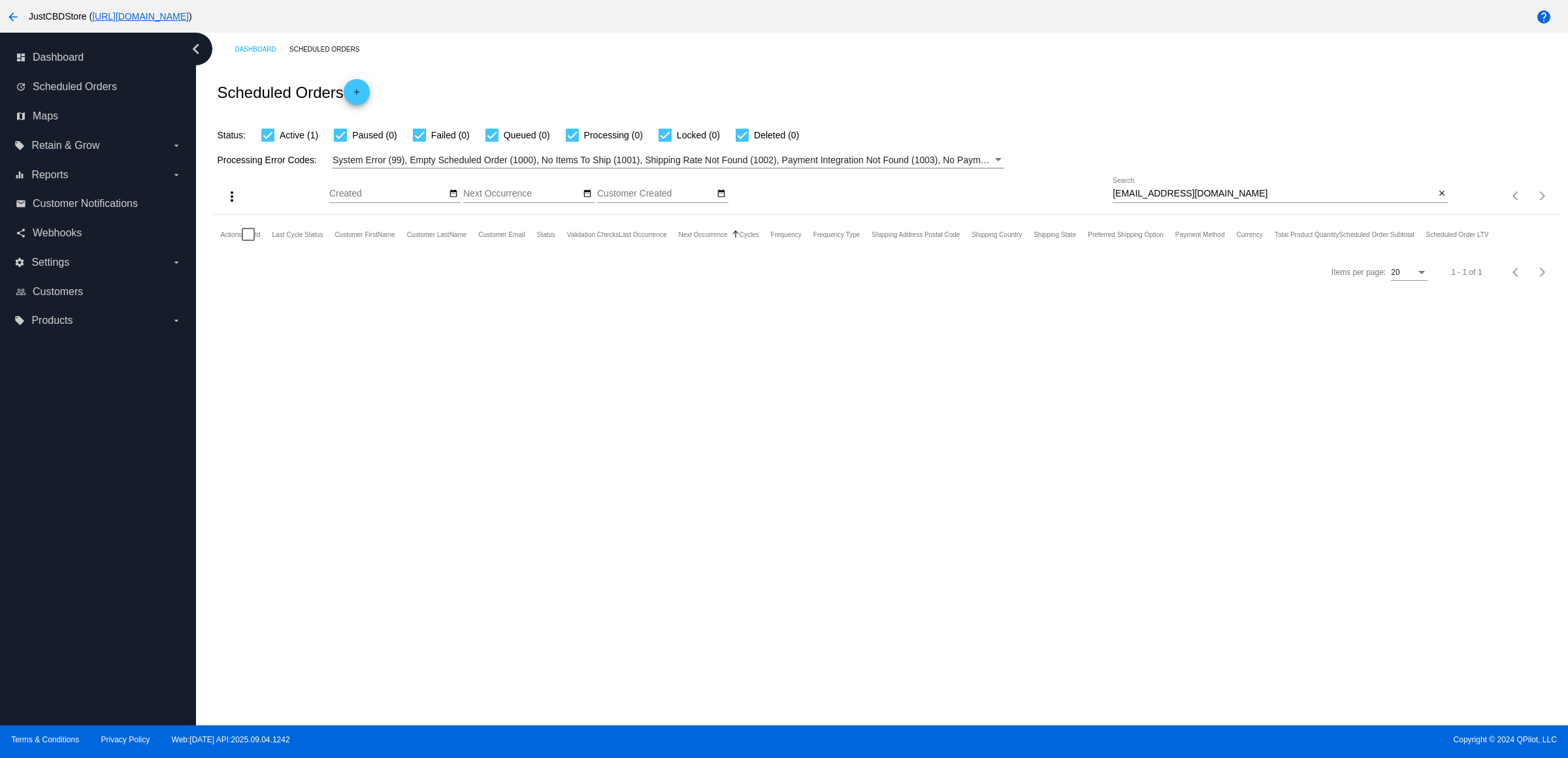
click at [1389, 199] on input "[EMAIL_ADDRESS][DOMAIN_NAME]" at bounding box center [1273, 194] width 322 height 10
click at [1288, 203] on div "[EMAIL_ADDRESS][DOMAIN_NAME] Search" at bounding box center [1273, 190] width 322 height 25
drag, startPoint x: 1295, startPoint y: 211, endPoint x: 395, endPoint y: 154, distance: 901.8
click at [441, 154] on app-dashboard-scheduled-orders "Scheduled Orders add Status: Active (1) Paused (0) Failed (0) Queued (0) Proces…" at bounding box center [887, 178] width 1346 height 225
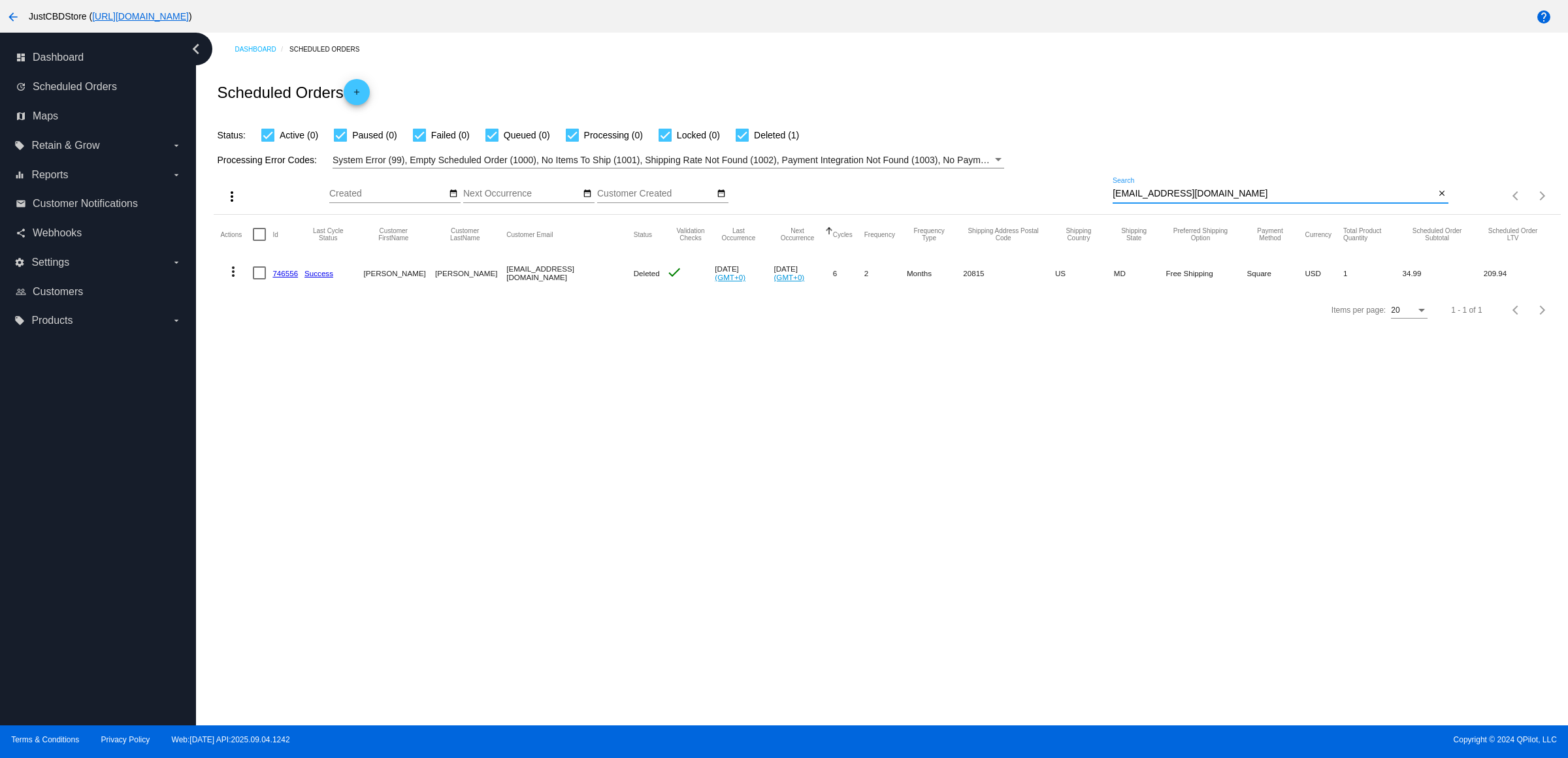
click at [281, 278] on link "746556" at bounding box center [285, 273] width 25 height 9
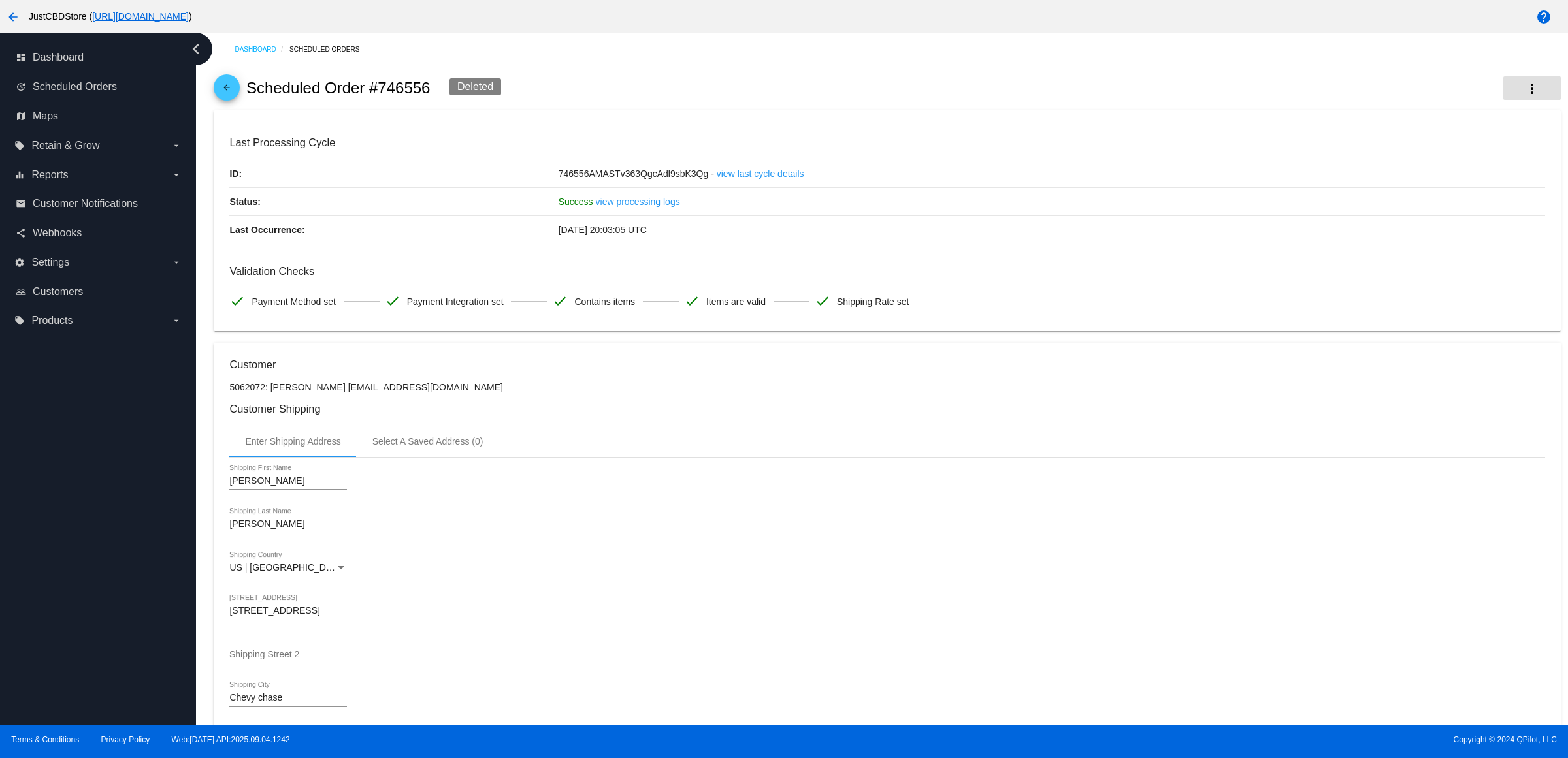
click at [1503, 93] on button "more_vert" at bounding box center [1532, 87] width 57 height 23
click at [1497, 100] on button "info View Event Logs" at bounding box center [1454, 92] width 183 height 16
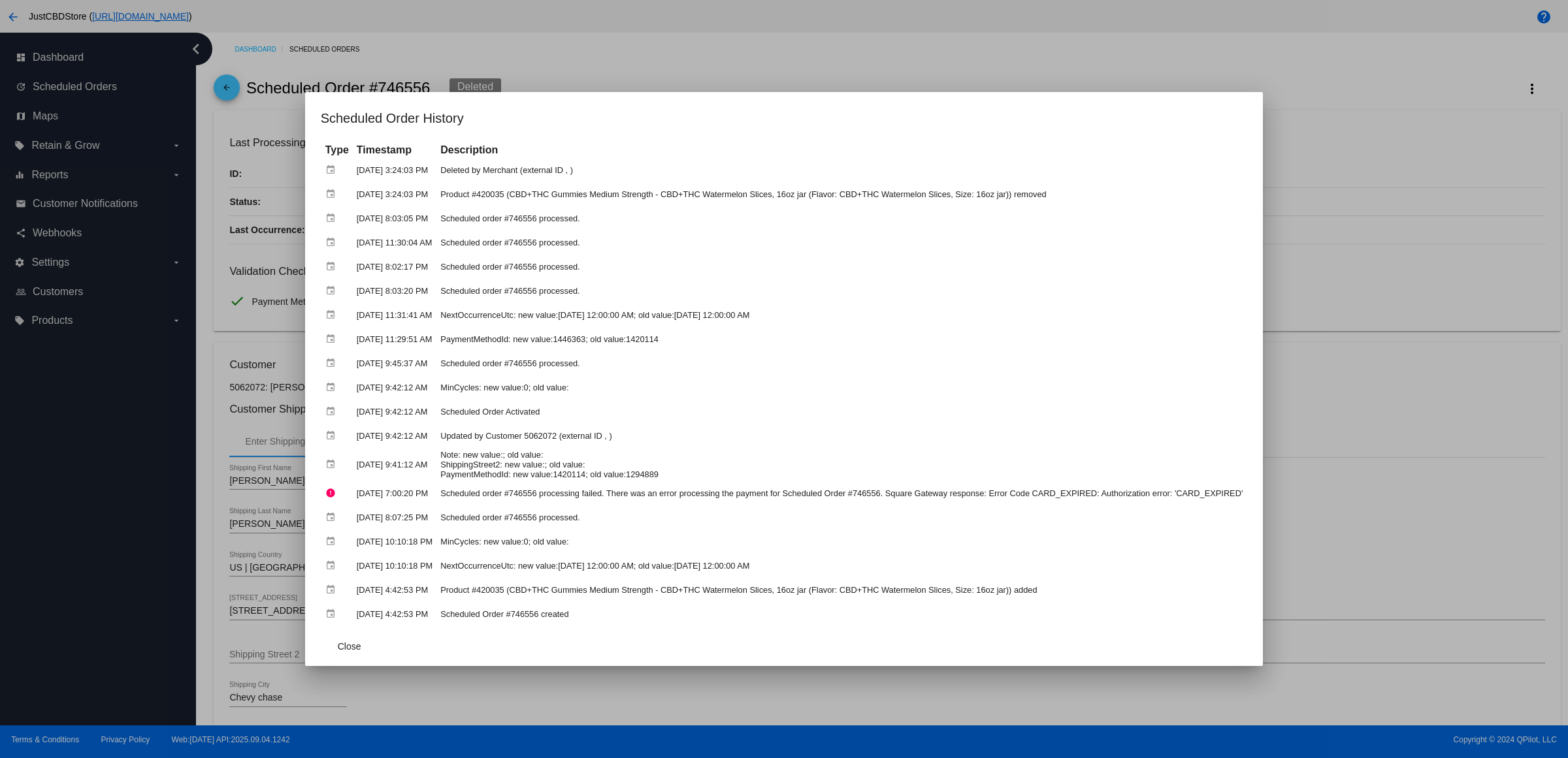
click at [646, 65] on div at bounding box center [784, 379] width 1568 height 758
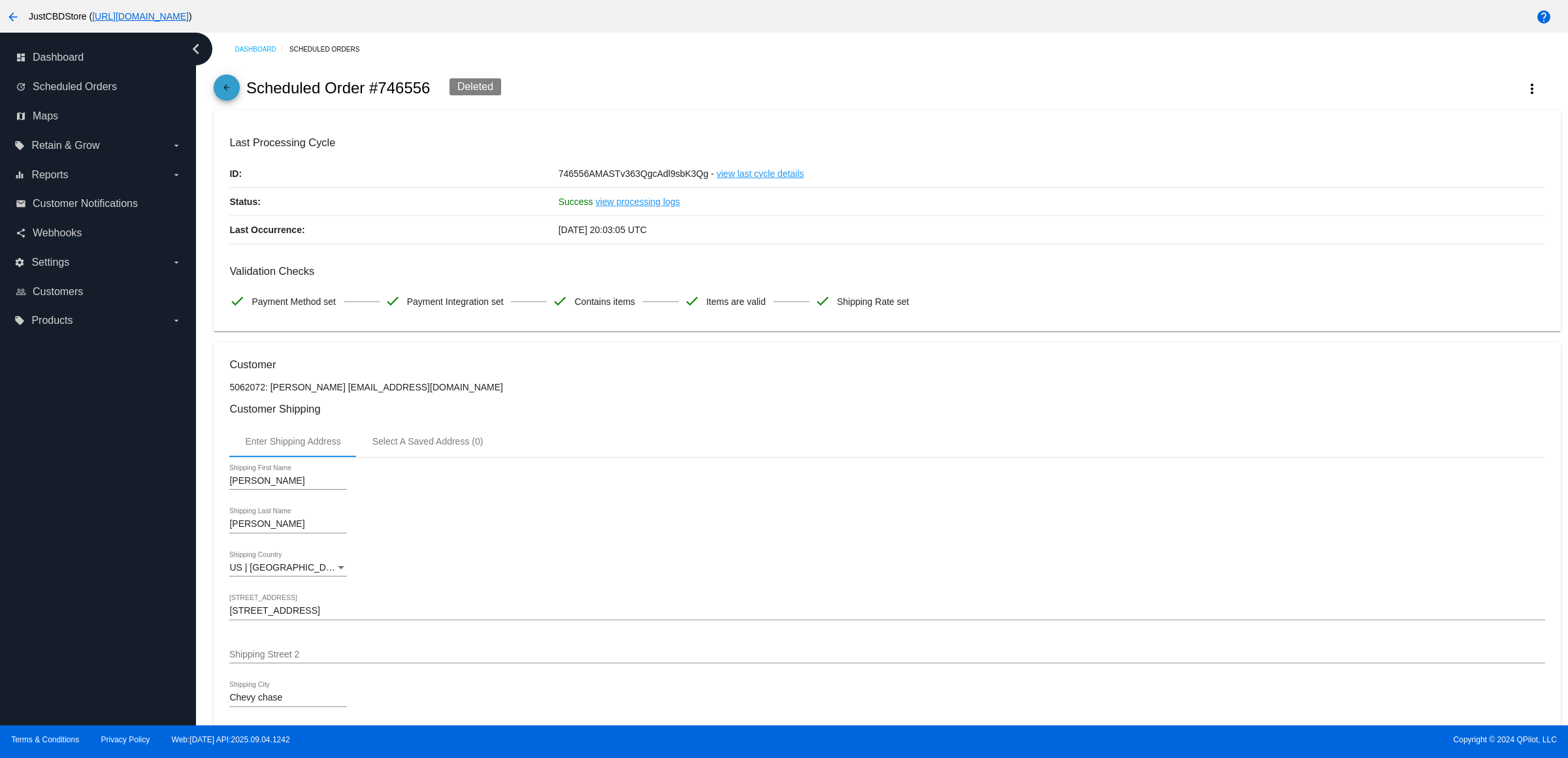
click at [235, 99] on mat-icon "arrow_back" at bounding box center [227, 91] width 16 height 16
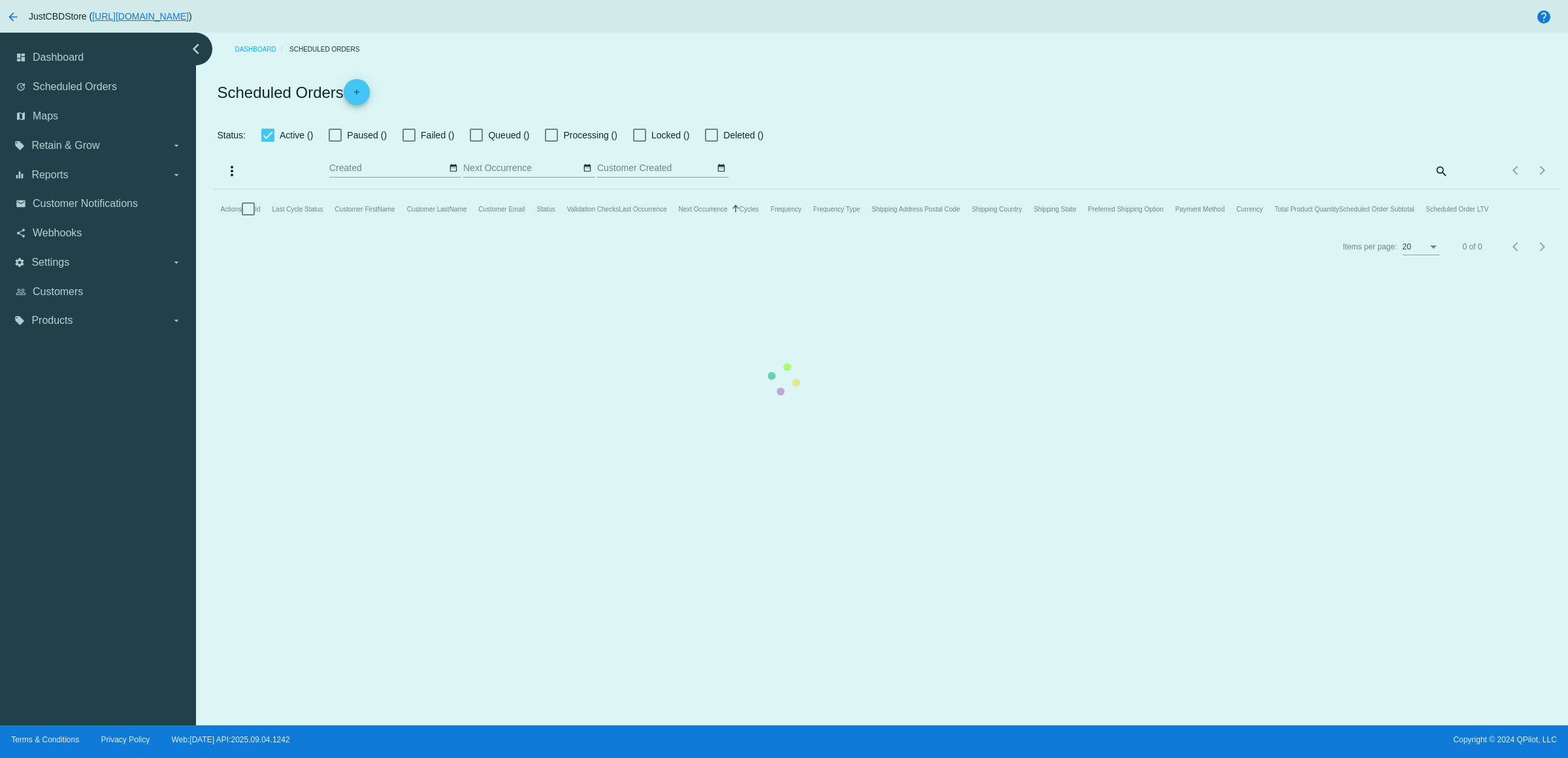
checkbox input "true"
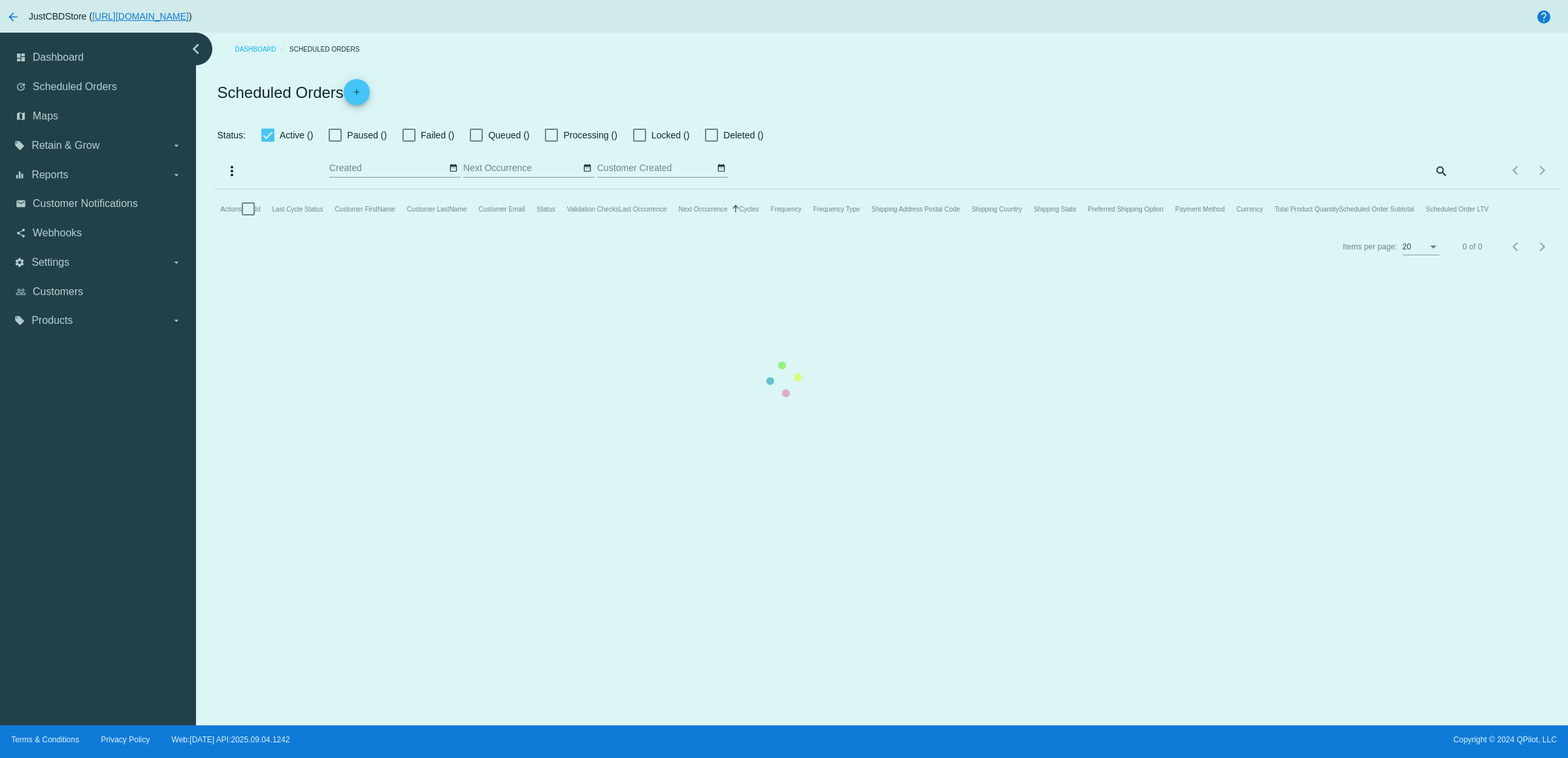
checkbox input "true"
